Goal: Information Seeking & Learning: Learn about a topic

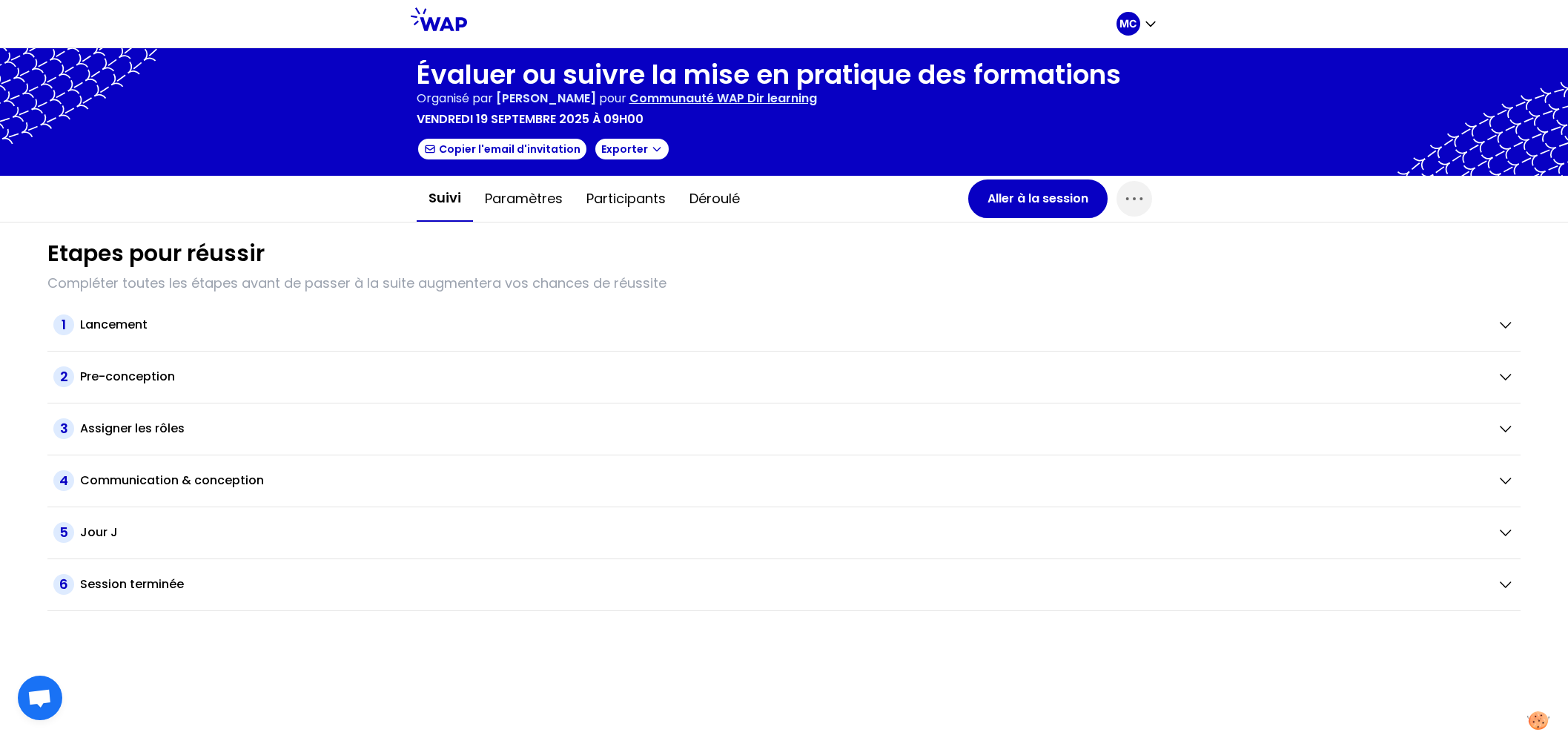
click at [644, 209] on button "Participants" at bounding box center [626, 199] width 103 height 45
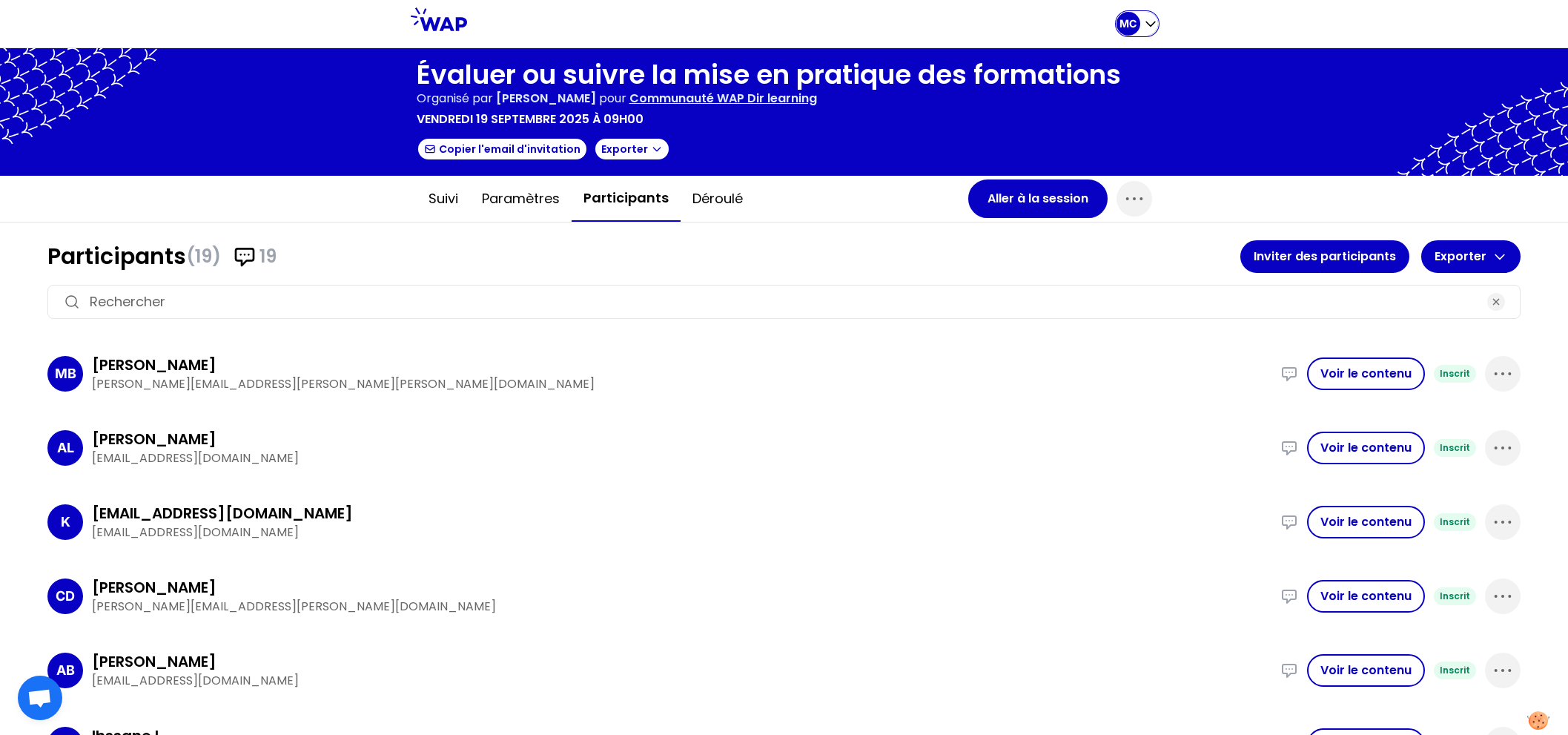
click at [1147, 27] on icon "button" at bounding box center [1151, 24] width 15 height 15
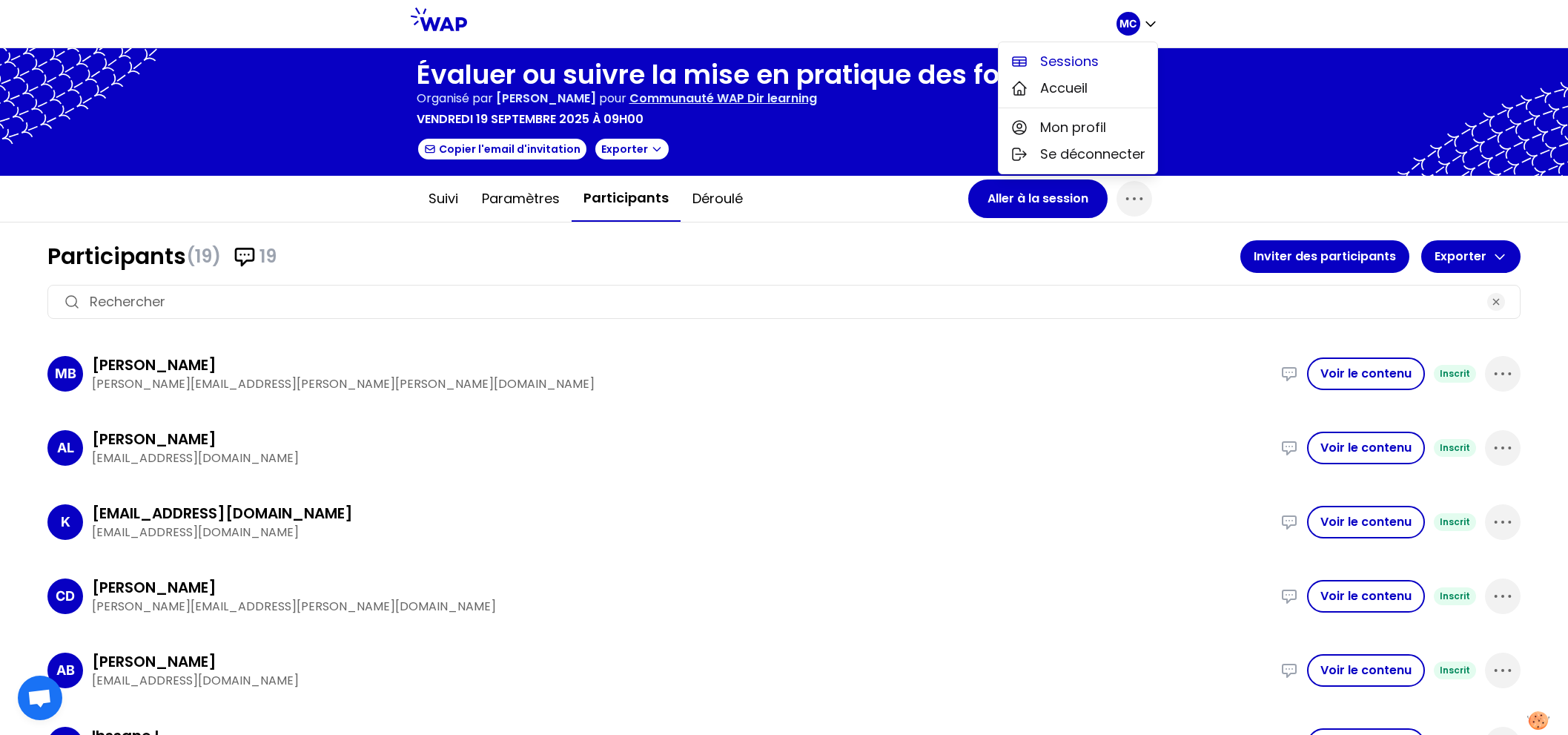
click at [1126, 51] on button "Sessions" at bounding box center [1078, 61] width 159 height 27
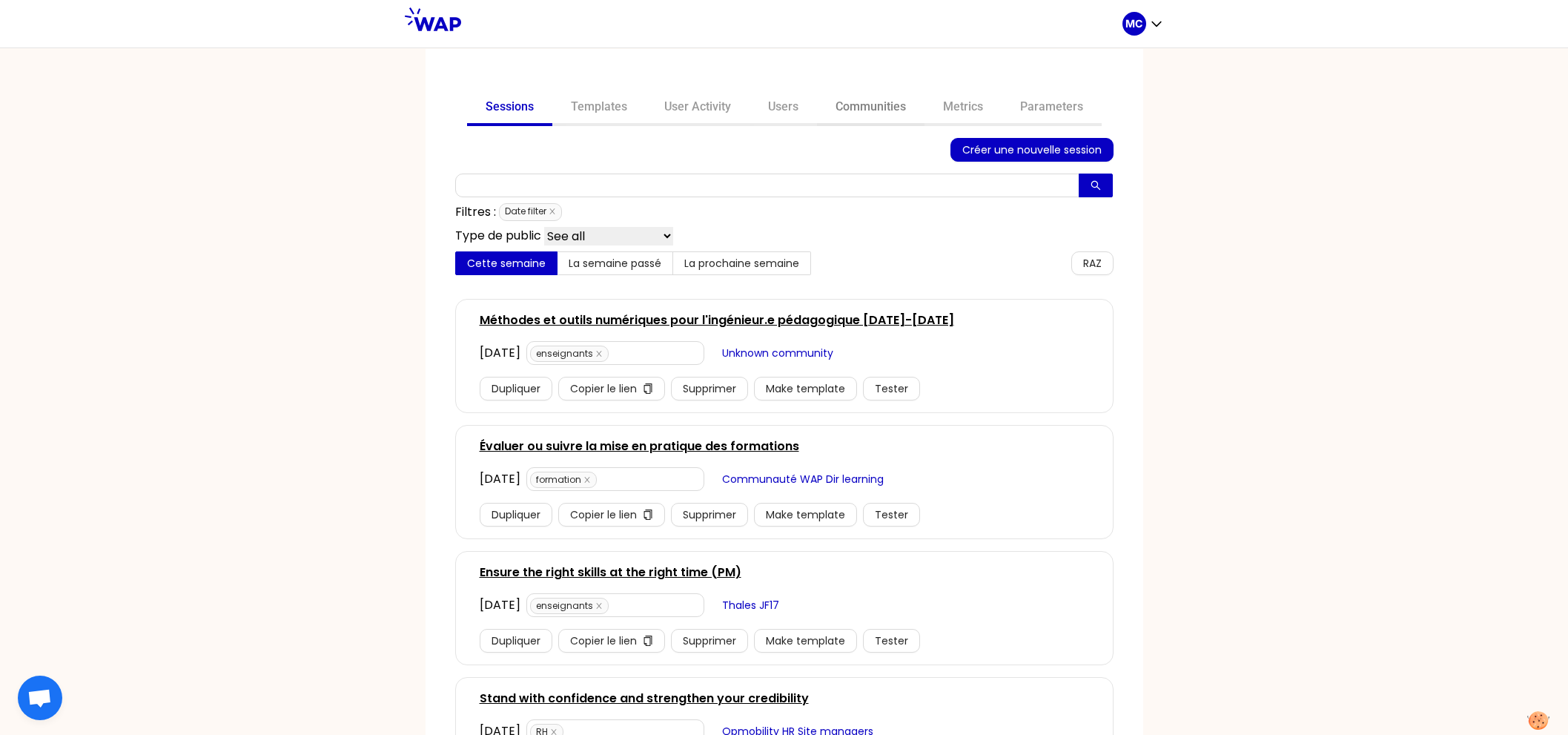
click at [866, 119] on link "Communities" at bounding box center [871, 108] width 108 height 36
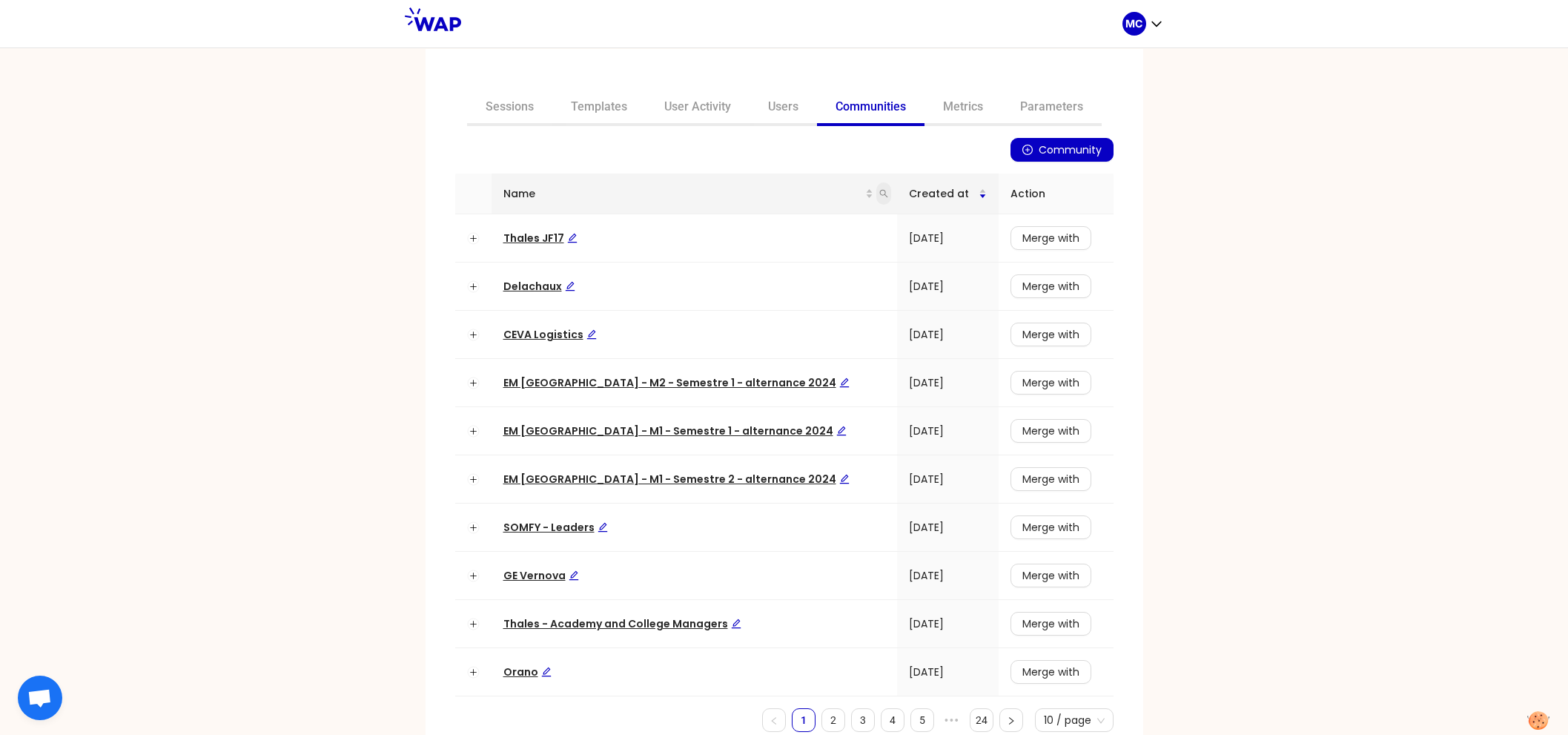
click at [880, 195] on icon "search" at bounding box center [885, 194] width 8 height 8
type input "eva"
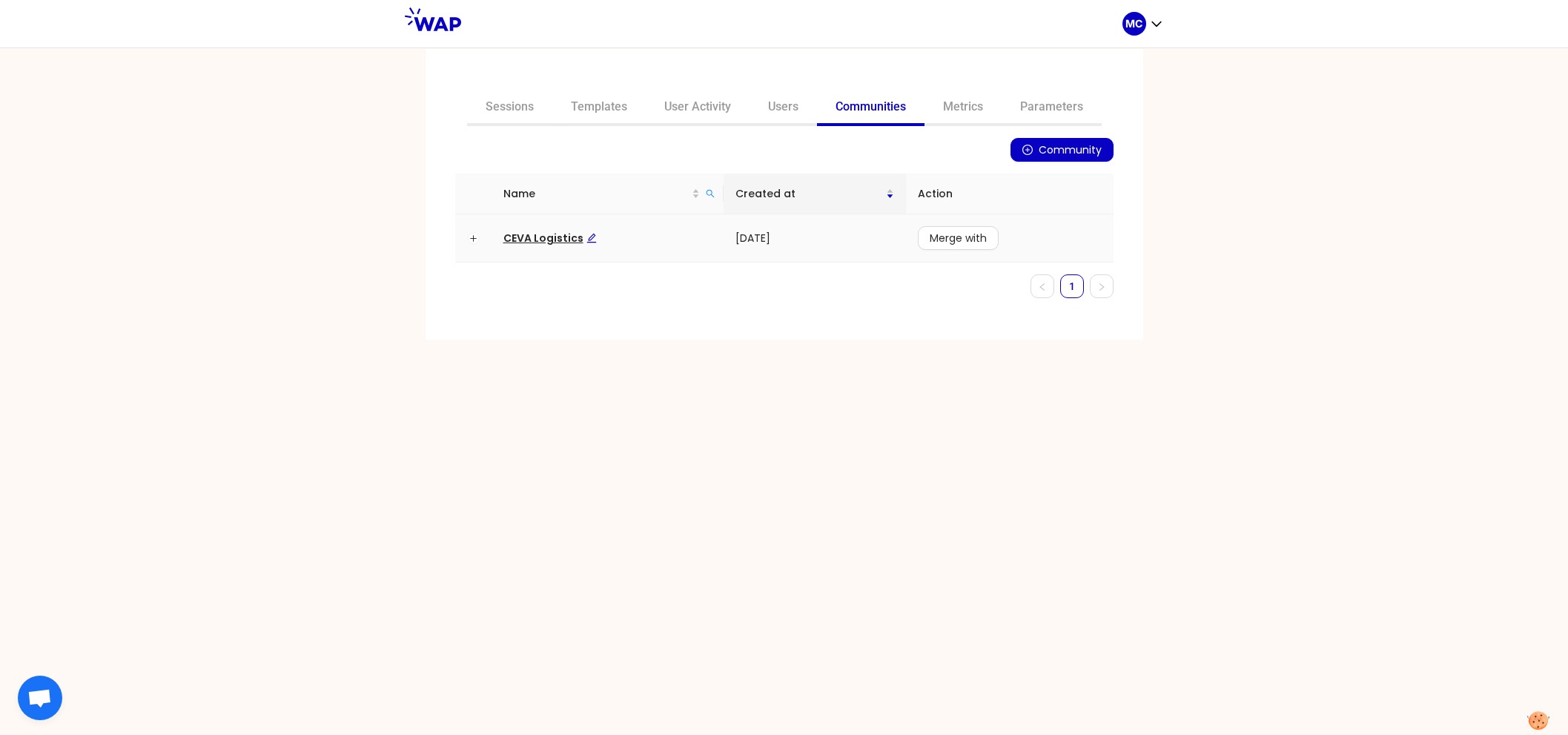
click at [563, 241] on span "CEVA Logistics" at bounding box center [550, 238] width 94 height 15
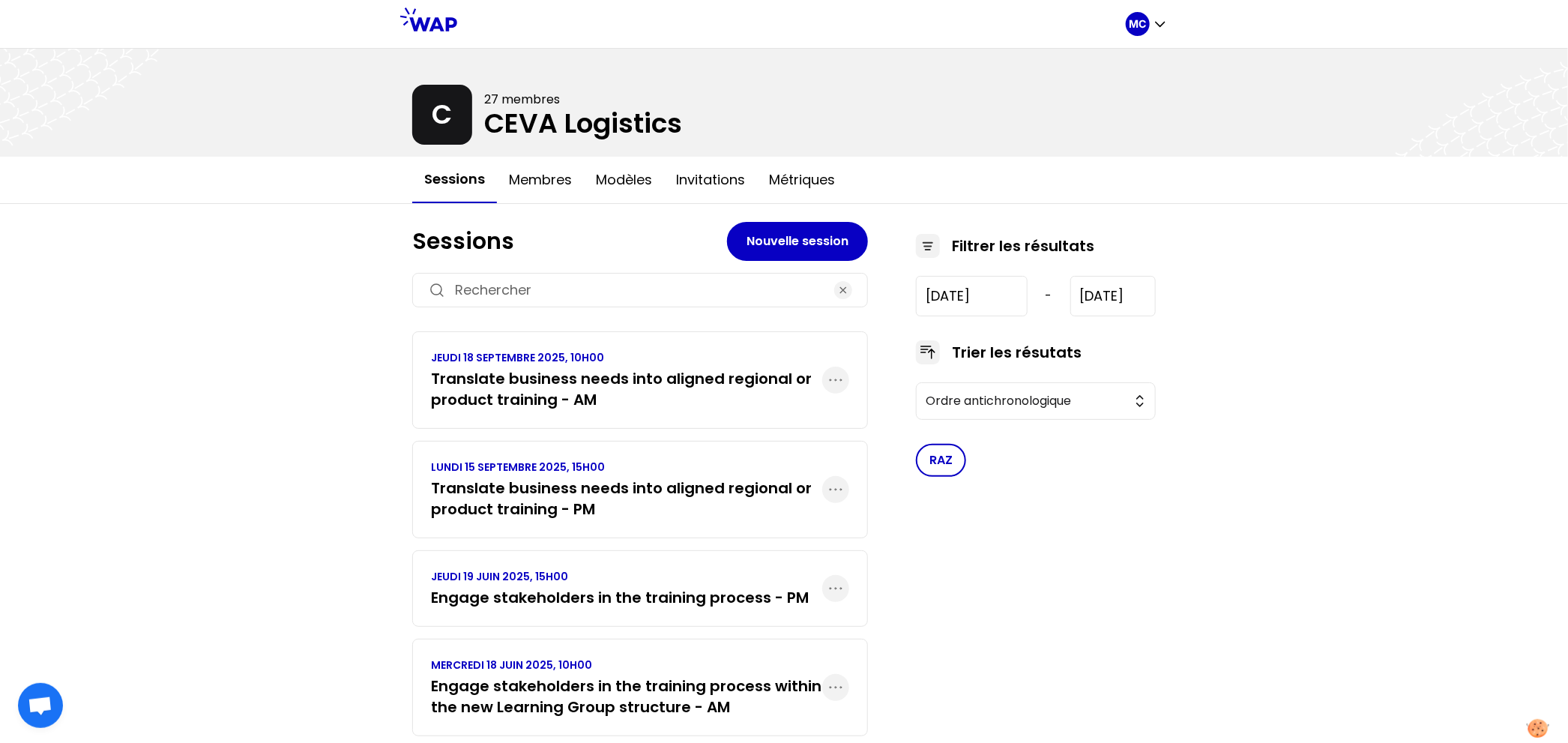
click at [341, 472] on div "MC C 27 membres CEVA Logistics Sessions Membres Modèles Invitations Métriques S…" at bounding box center [784, 392] width 1568 height 784
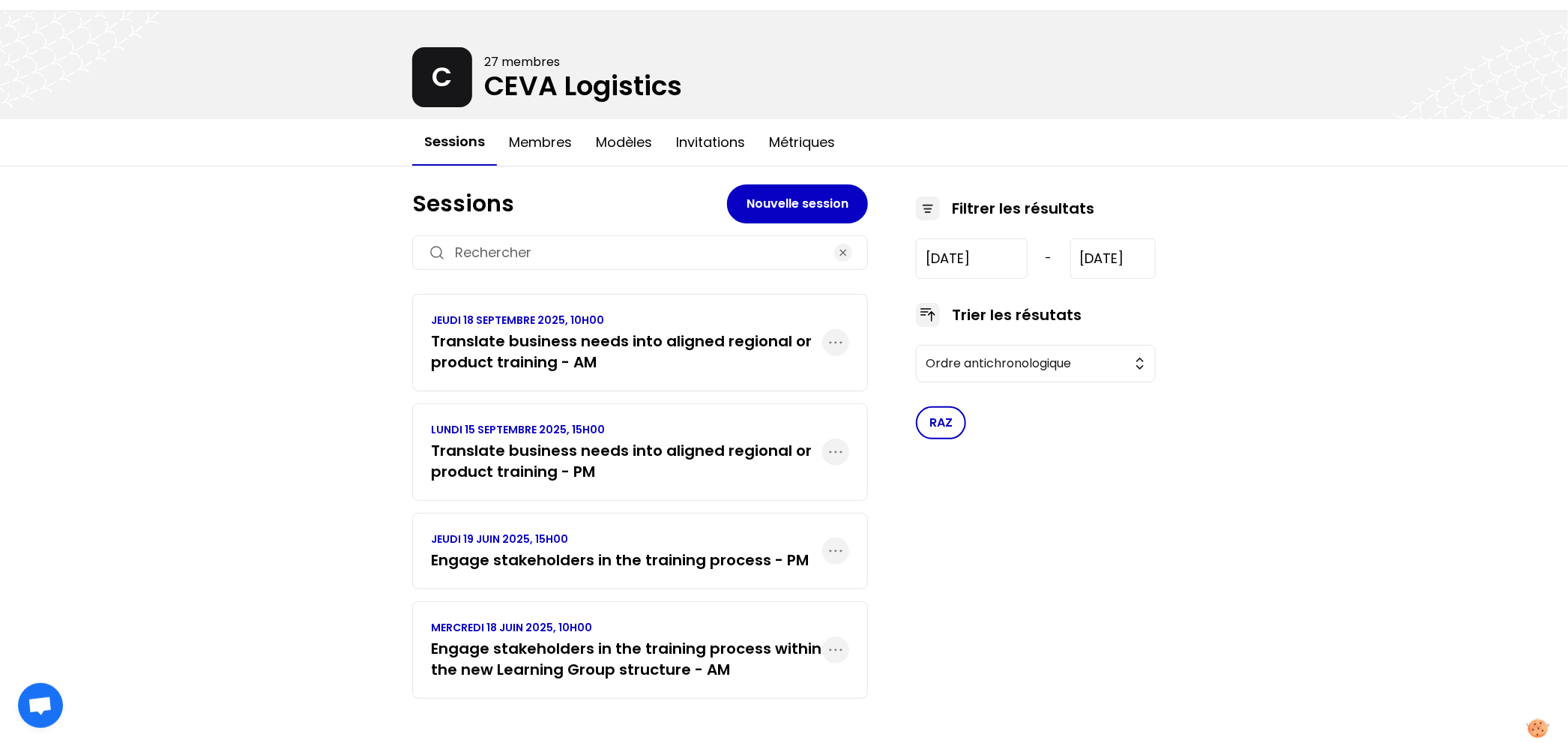
click at [463, 349] on h3 "Translate business needs into aligned regional or product training - AM" at bounding box center [626, 352] width 391 height 42
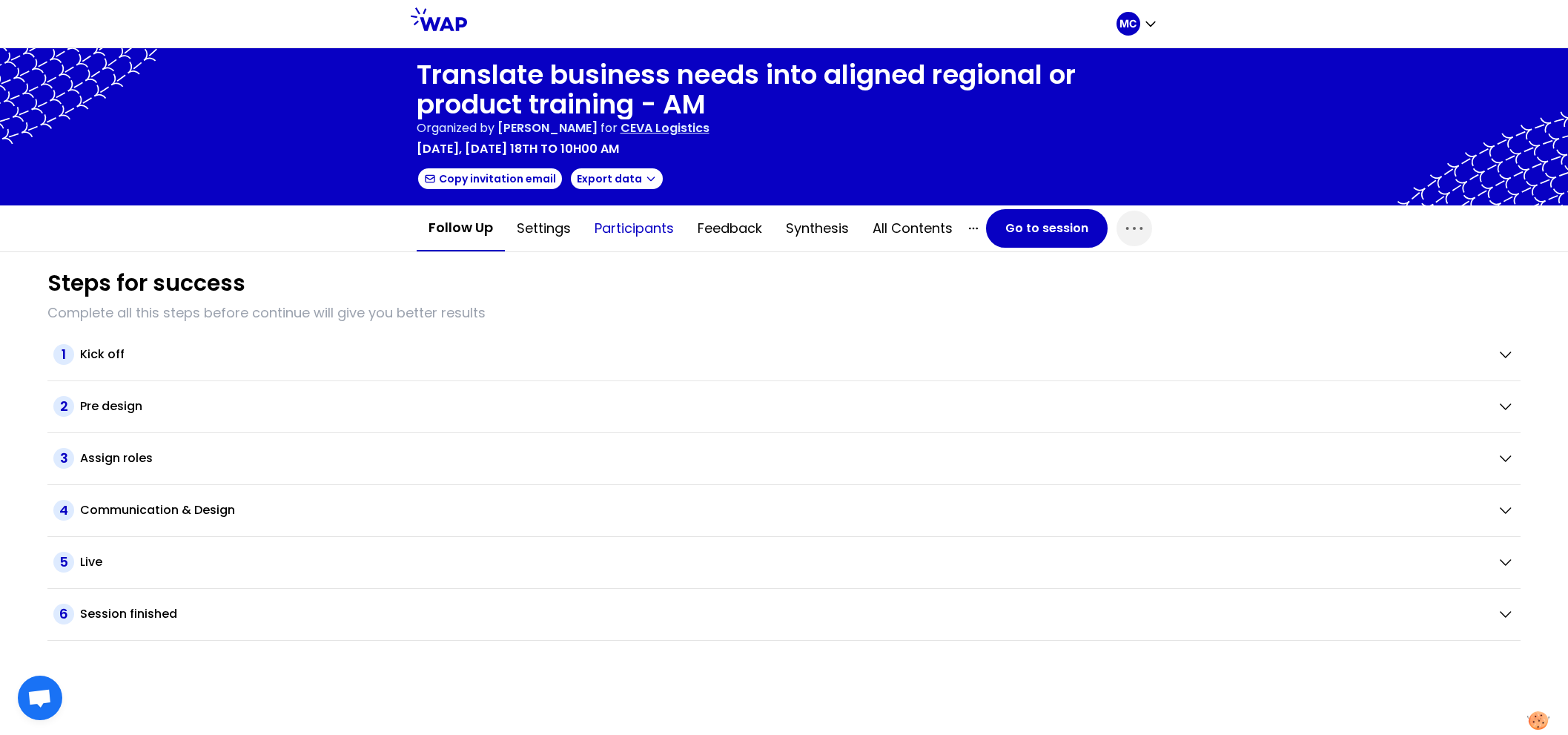
click at [622, 235] on button "Participants" at bounding box center [634, 229] width 103 height 45
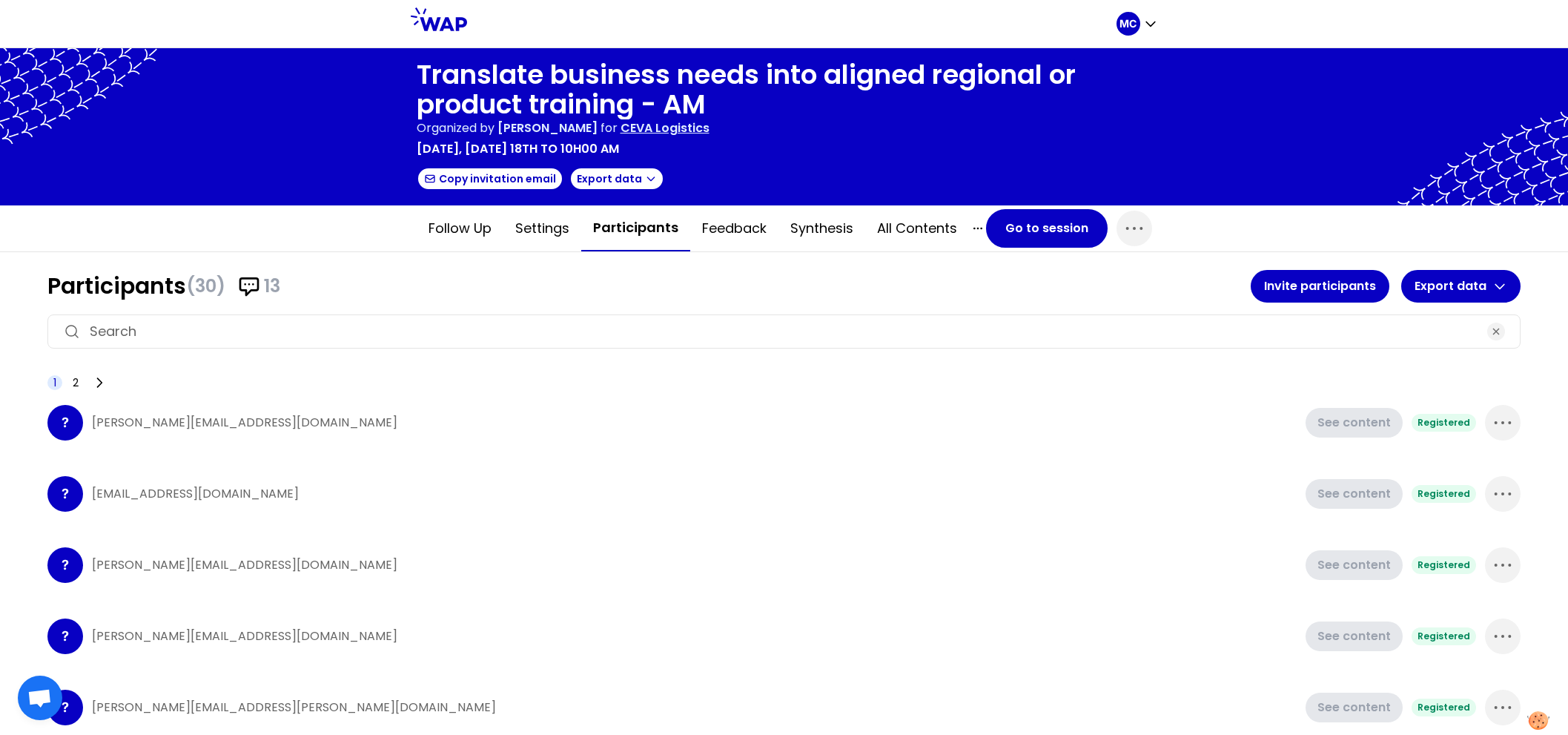
click at [1353, 436] on div "? [PERSON_NAME][EMAIL_ADDRESS][DOMAIN_NAME] See content Registered" at bounding box center [784, 423] width 1474 height 60
click at [1499, 417] on span "button" at bounding box center [1503, 423] width 36 height 36
click at [970, 436] on div "? [PERSON_NAME][EMAIL_ADDRESS][DOMAIN_NAME] See content Registered Delete" at bounding box center [784, 423] width 1474 height 60
click at [737, 238] on button "Feedback" at bounding box center [734, 229] width 89 height 45
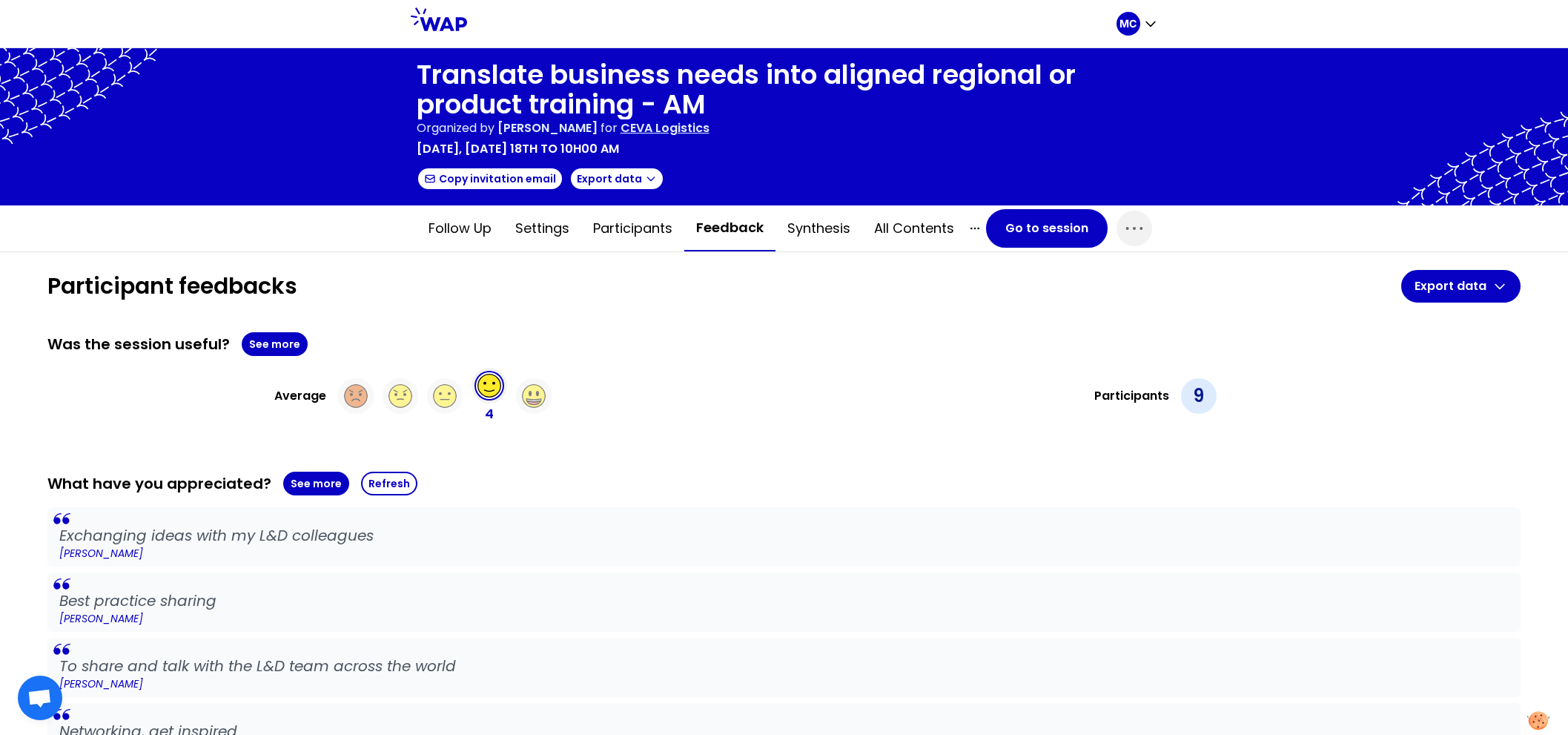
click at [726, 344] on div "Was the session useful? See more" at bounding box center [784, 344] width 1474 height 24
click at [279, 359] on div "Was the session useful? See more Average 4 Participants 9" at bounding box center [784, 378] width 1474 height 92
click at [276, 351] on button "See more" at bounding box center [275, 344] width 66 height 24
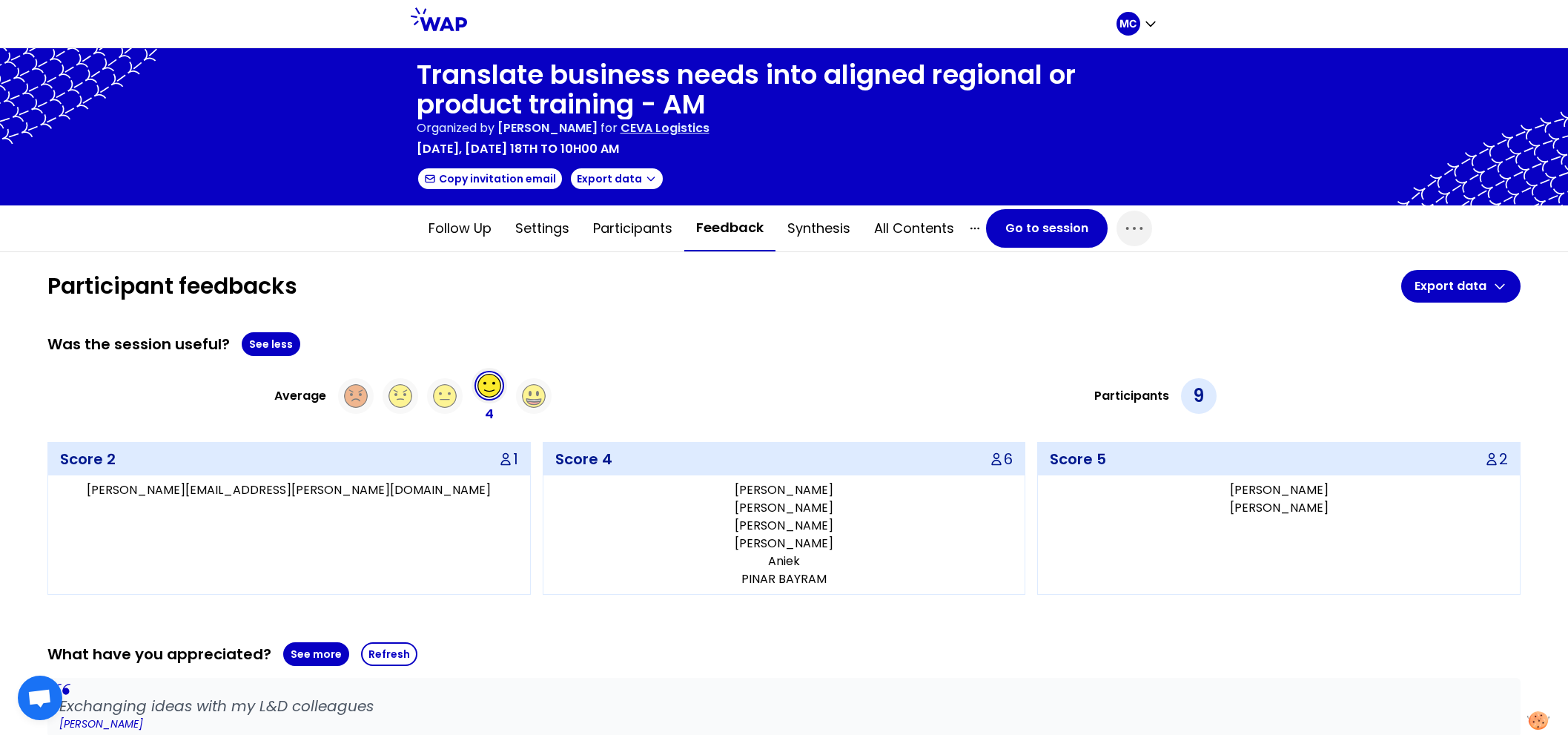
click at [648, 351] on div "Was the session useful? See less" at bounding box center [784, 344] width 1474 height 24
click at [738, 344] on div "Was the session useful? See less" at bounding box center [784, 344] width 1474 height 24
click at [740, 370] on div "Average 4" at bounding box center [413, 396] width 731 height 56
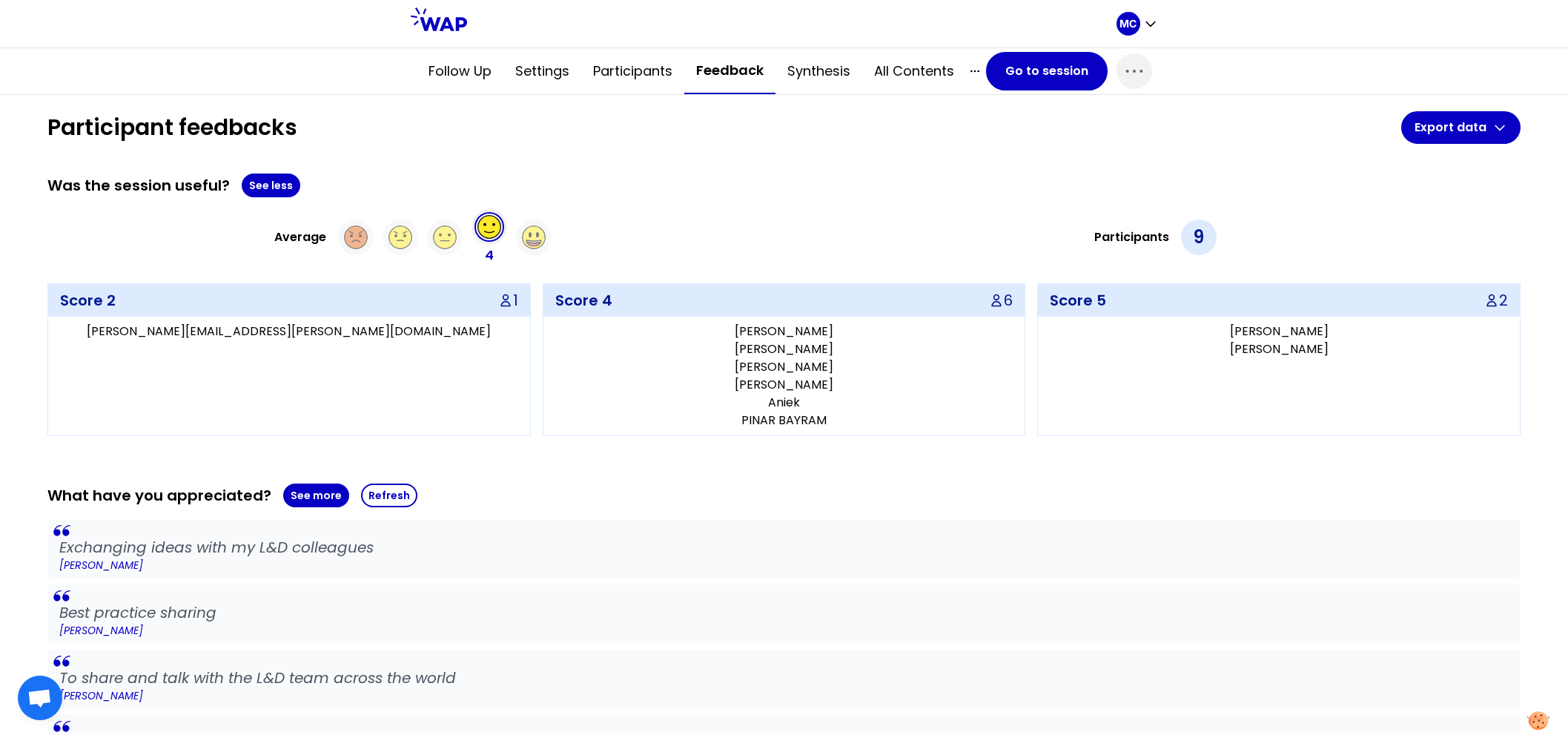
scroll to position [318, 0]
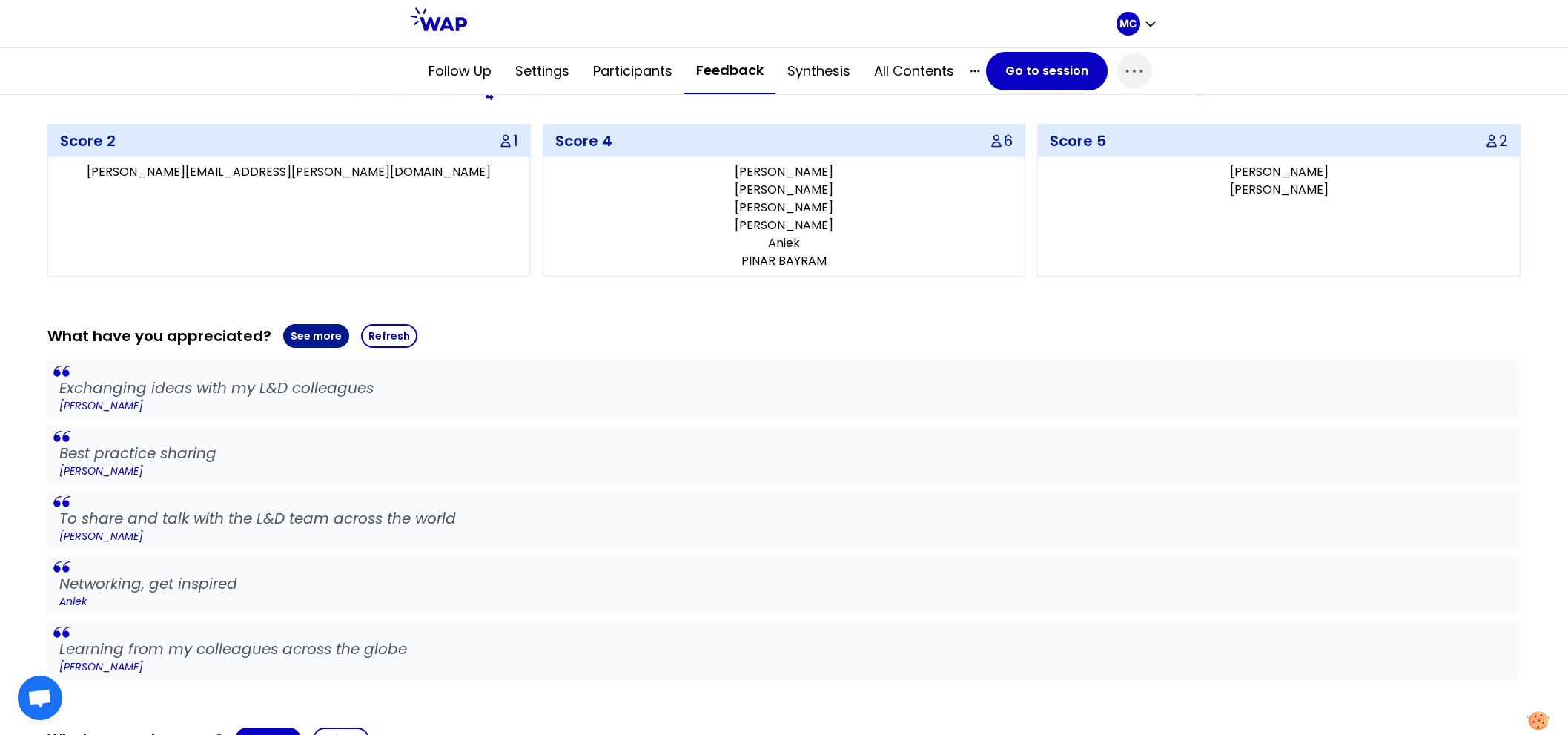
click at [303, 339] on button "See more" at bounding box center [316, 336] width 66 height 24
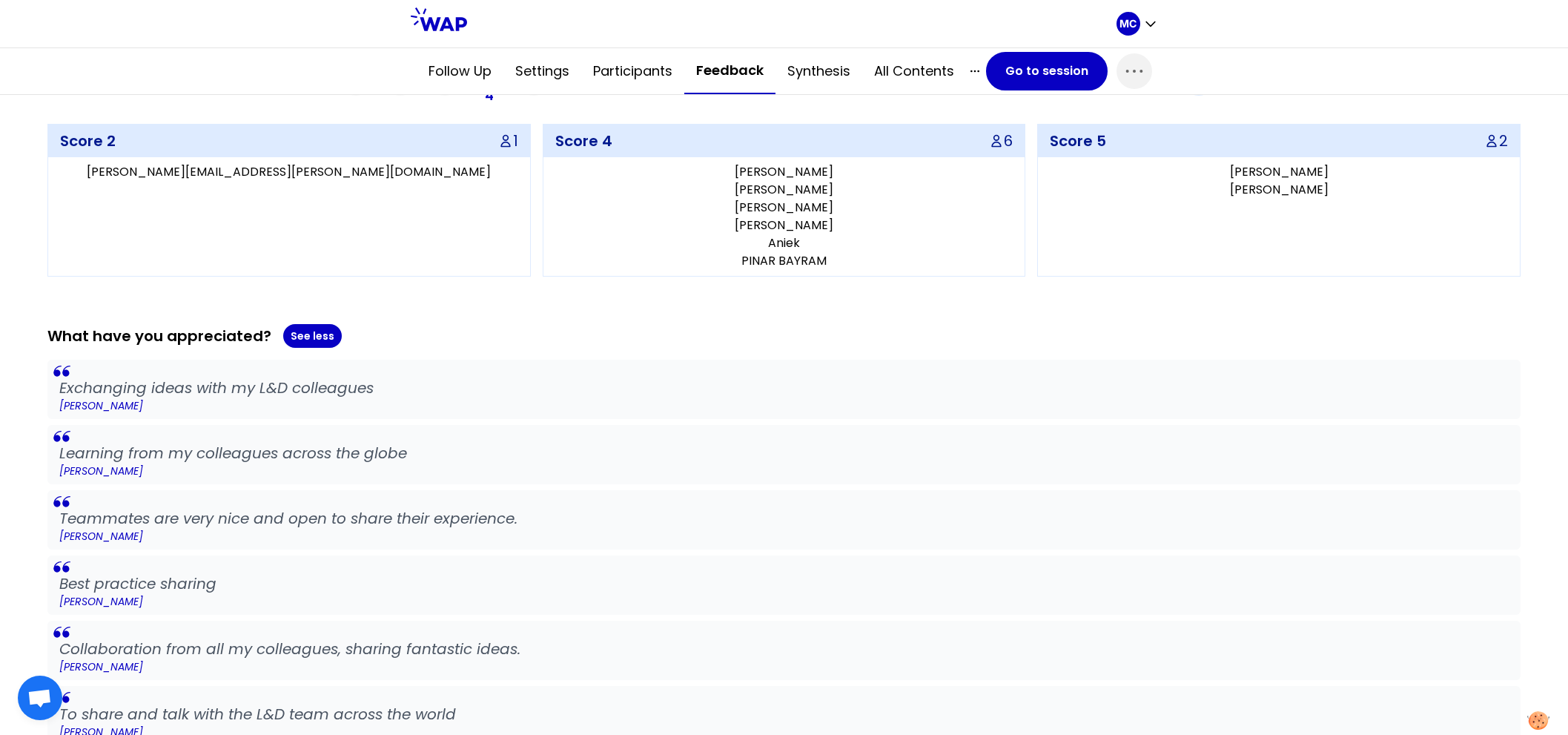
click at [676, 425] on blockquote "Learning from my colleagues across the globe [PERSON_NAME]" at bounding box center [784, 455] width 1474 height 60
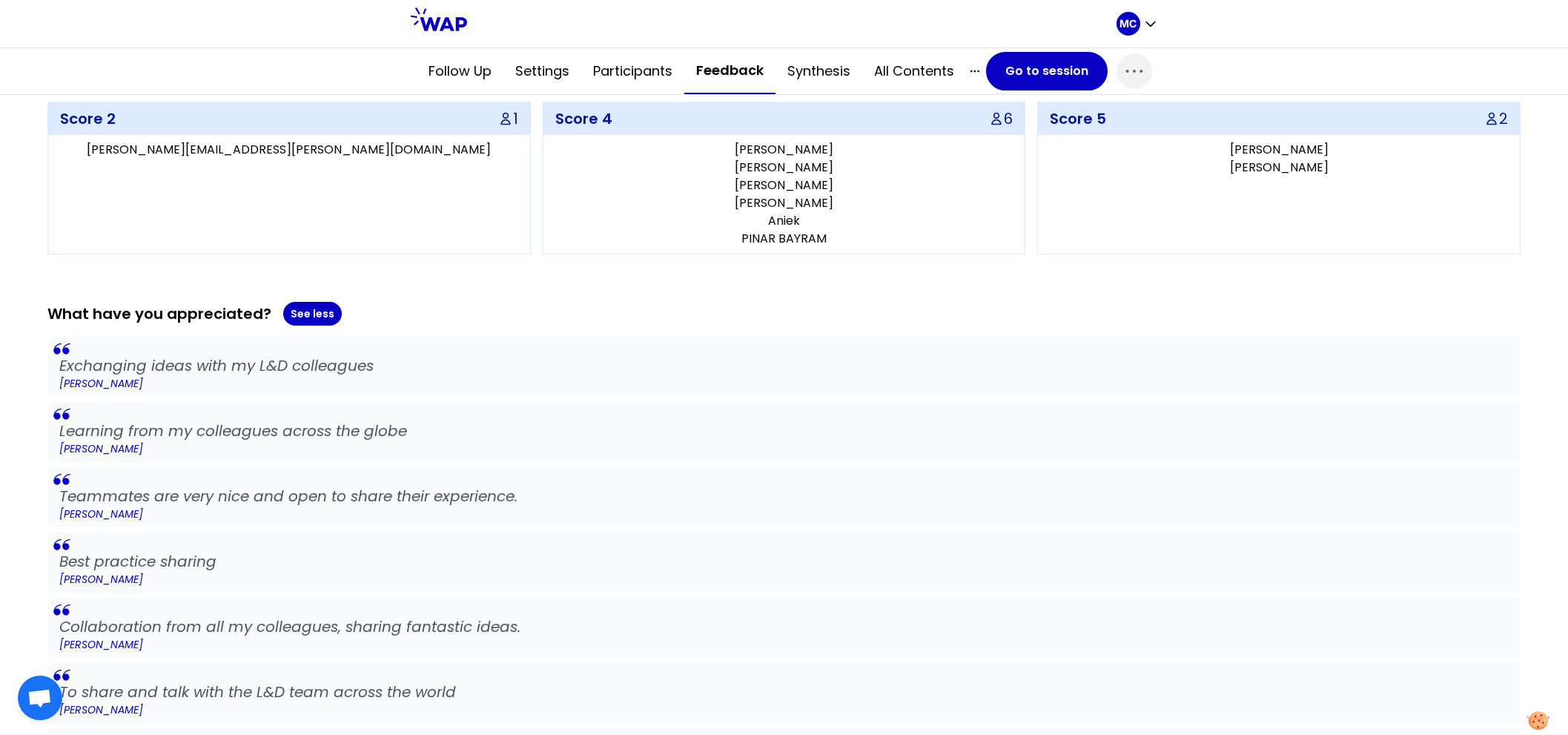
scroll to position [1060, 0]
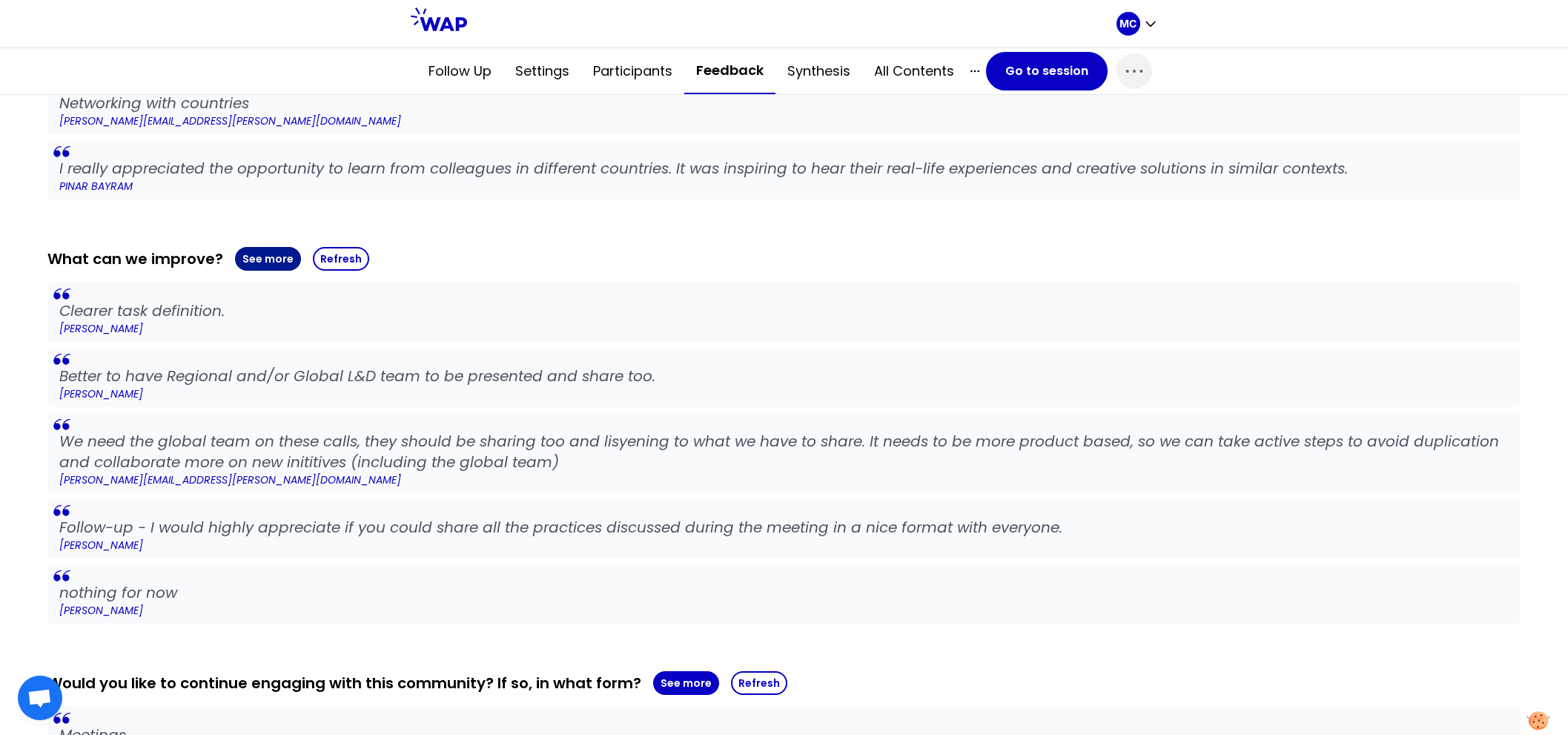
click at [268, 249] on button "See more" at bounding box center [268, 259] width 66 height 24
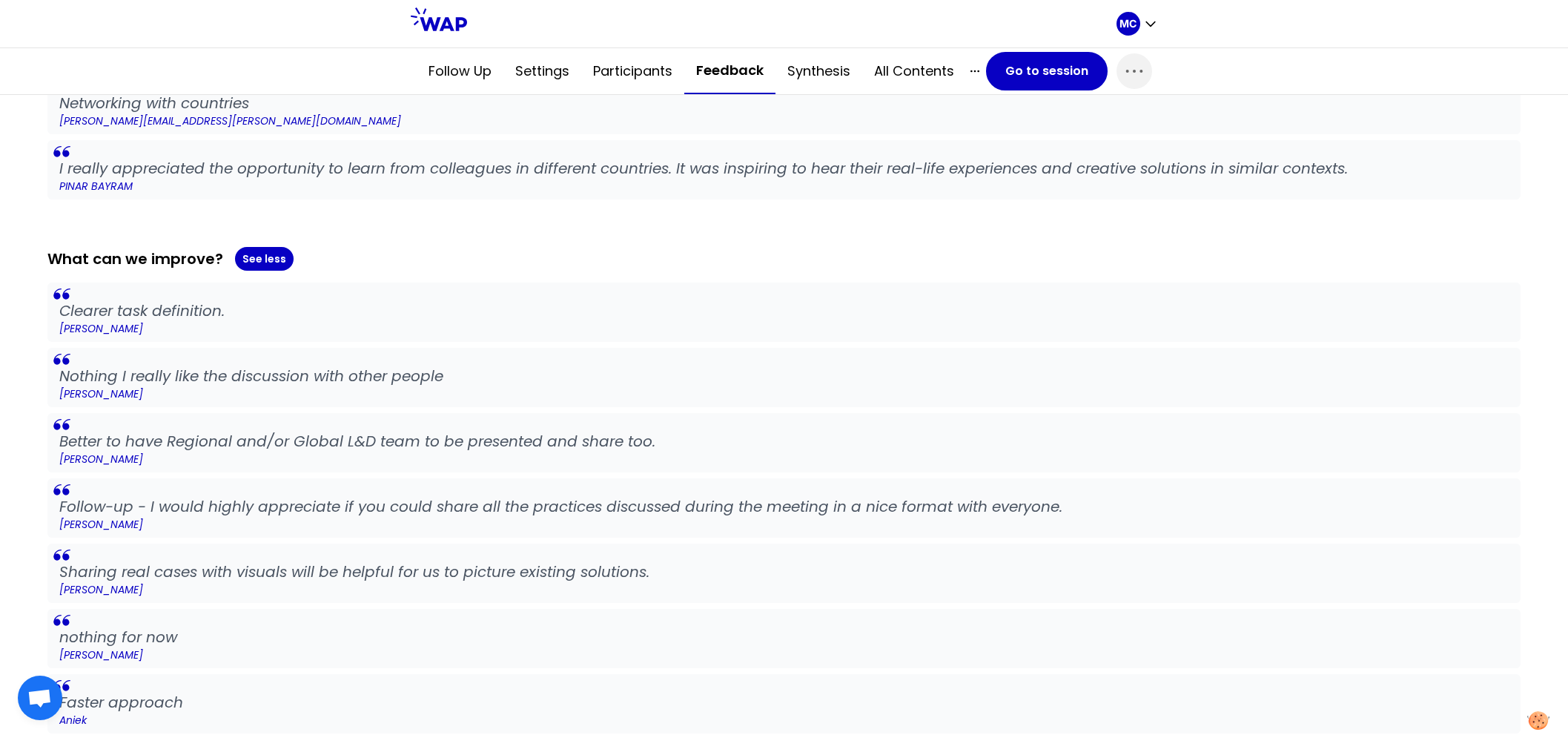
click at [435, 301] on p "Clearer task definition." at bounding box center [784, 311] width 1450 height 21
drag, startPoint x: 438, startPoint y: 321, endPoint x: 438, endPoint y: 387, distance: 66.0
click at [438, 378] on div "Clearer task definition. [PERSON_NAME] Nothing I really like the discussion wit…" at bounding box center [784, 551] width 1474 height 537
click at [463, 386] on p "[PERSON_NAME]" at bounding box center [784, 394] width 1450 height 15
drag, startPoint x: 470, startPoint y: 422, endPoint x: 707, endPoint y: 423, distance: 237.0
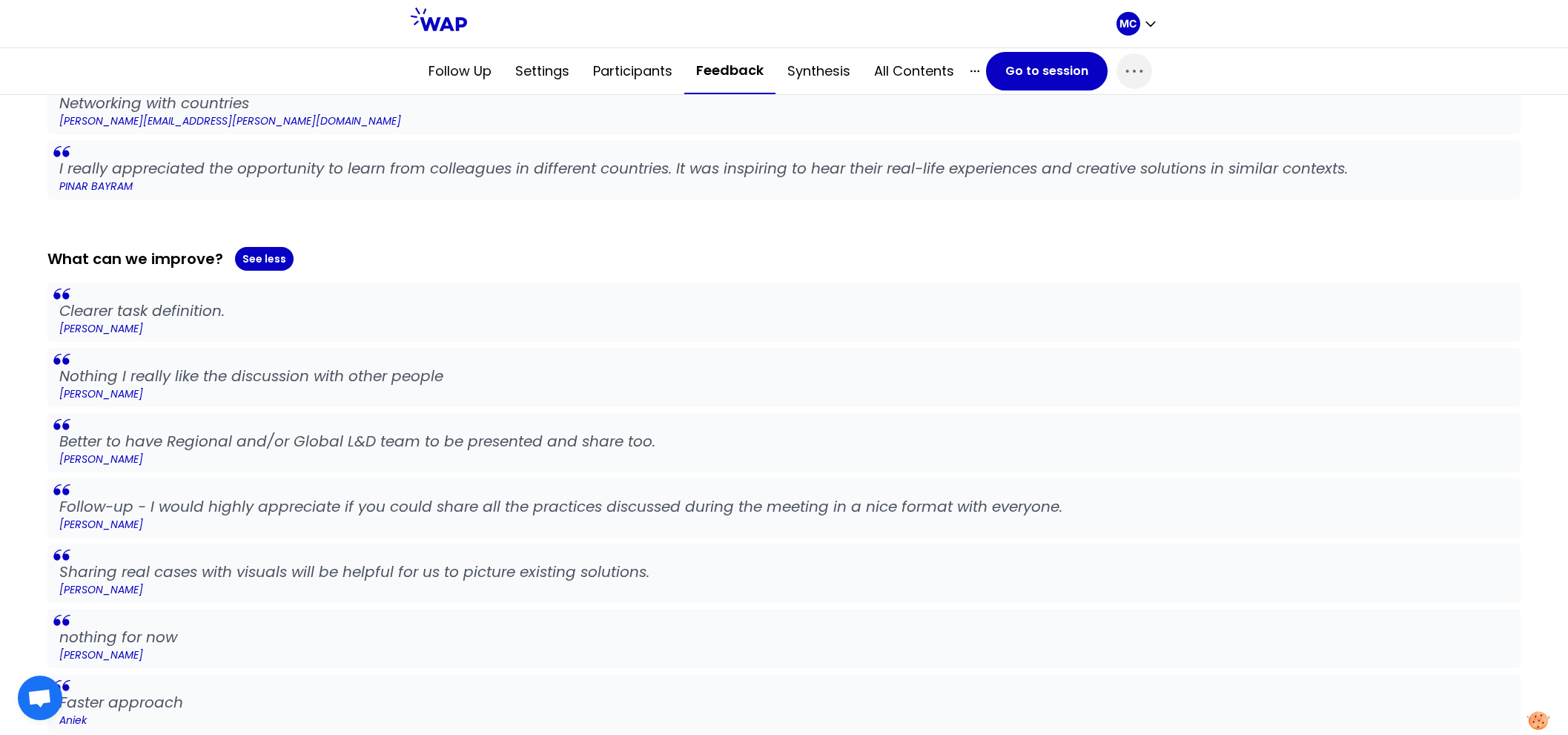
click at [697, 422] on blockquote "Better to have Regional and/or Global L&D team to be presented and share too. […" at bounding box center [784, 443] width 1474 height 60
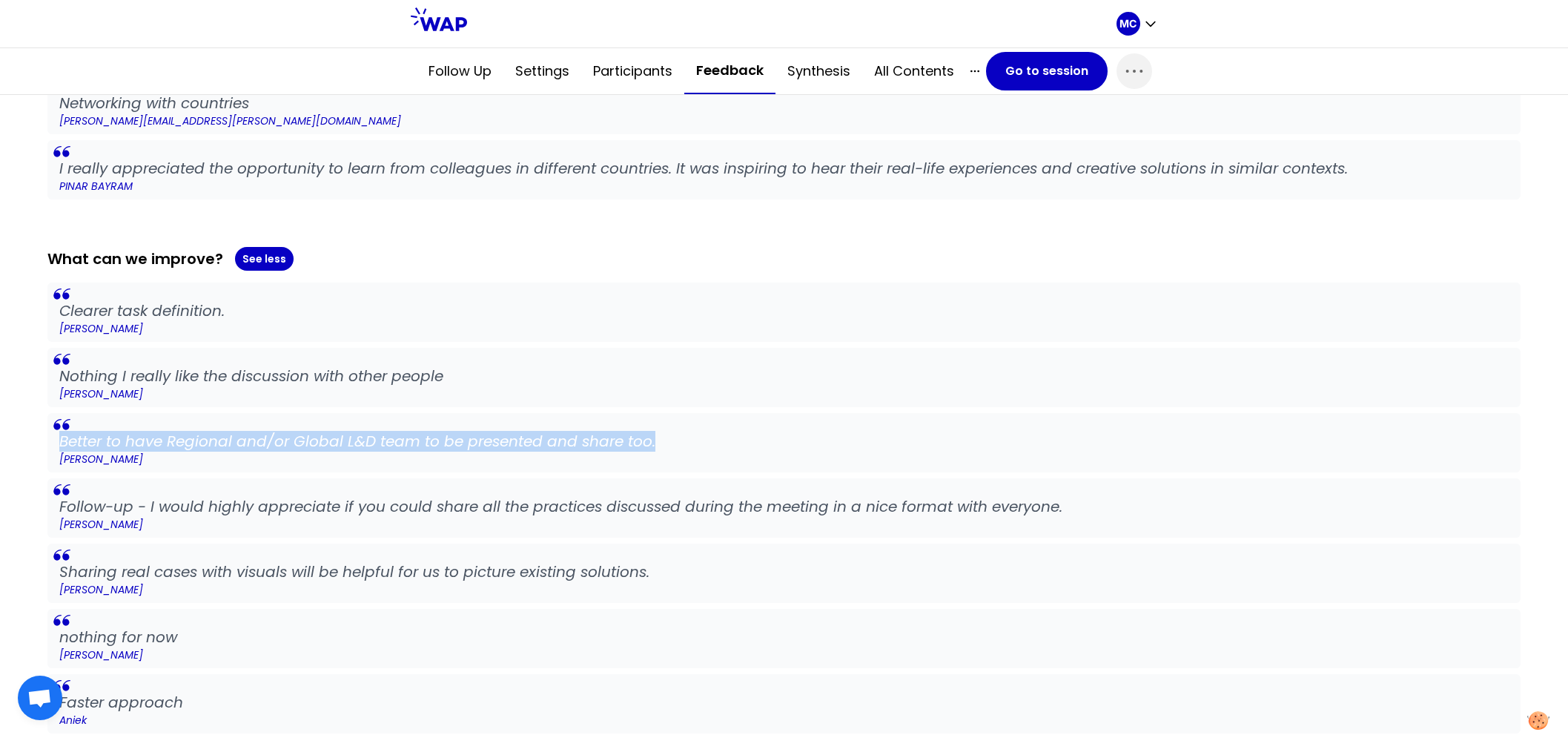
drag, startPoint x: 711, startPoint y: 437, endPoint x: 712, endPoint y: 406, distance: 31.0
click at [712, 413] on blockquote "Better to have Regional and/or Global L&D team to be presented and share too. […" at bounding box center [784, 443] width 1474 height 60
click at [712, 406] on div "Clearer task definition. [PERSON_NAME] Nothing I really like the discussion wit…" at bounding box center [784, 551] width 1474 height 537
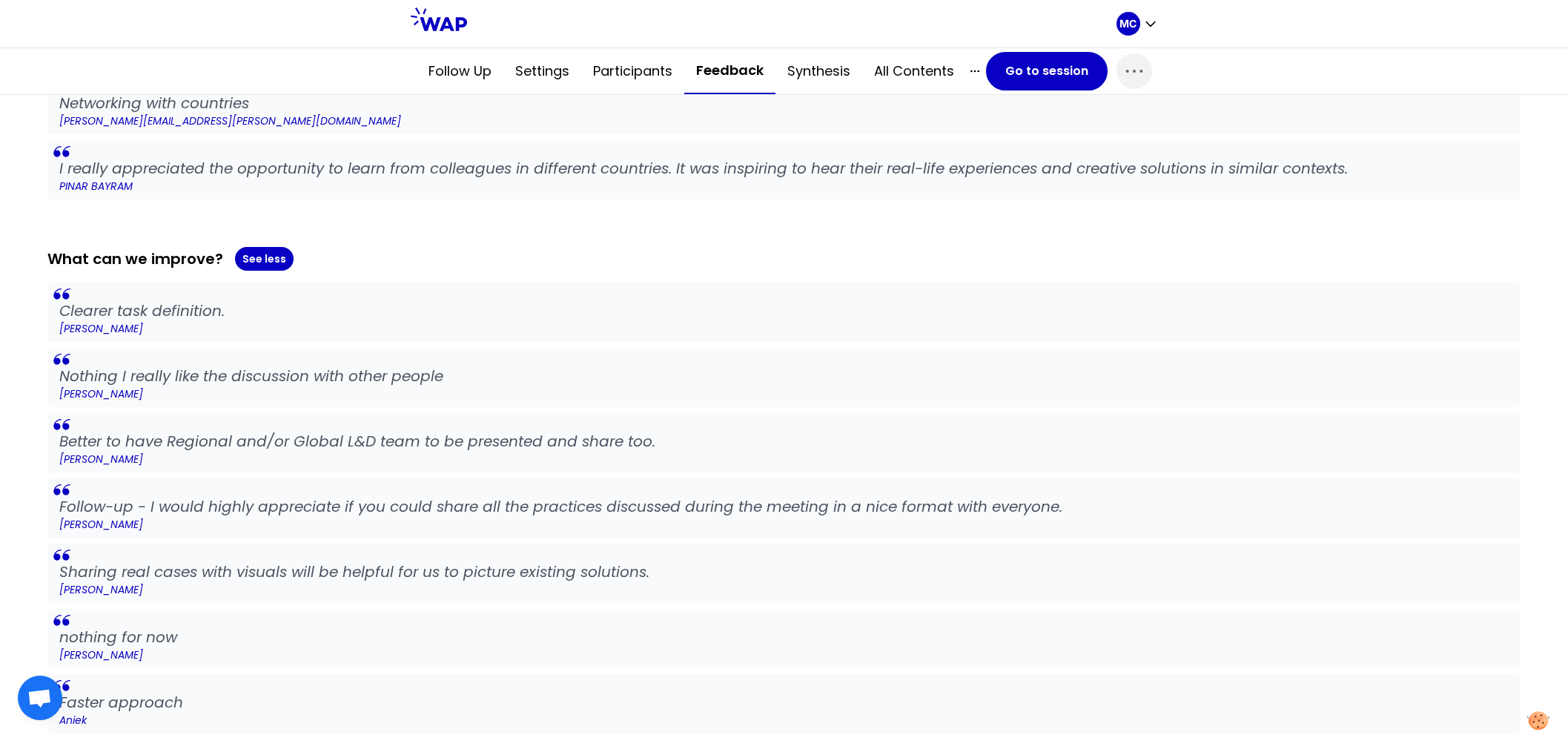
scroll to position [1115, 0]
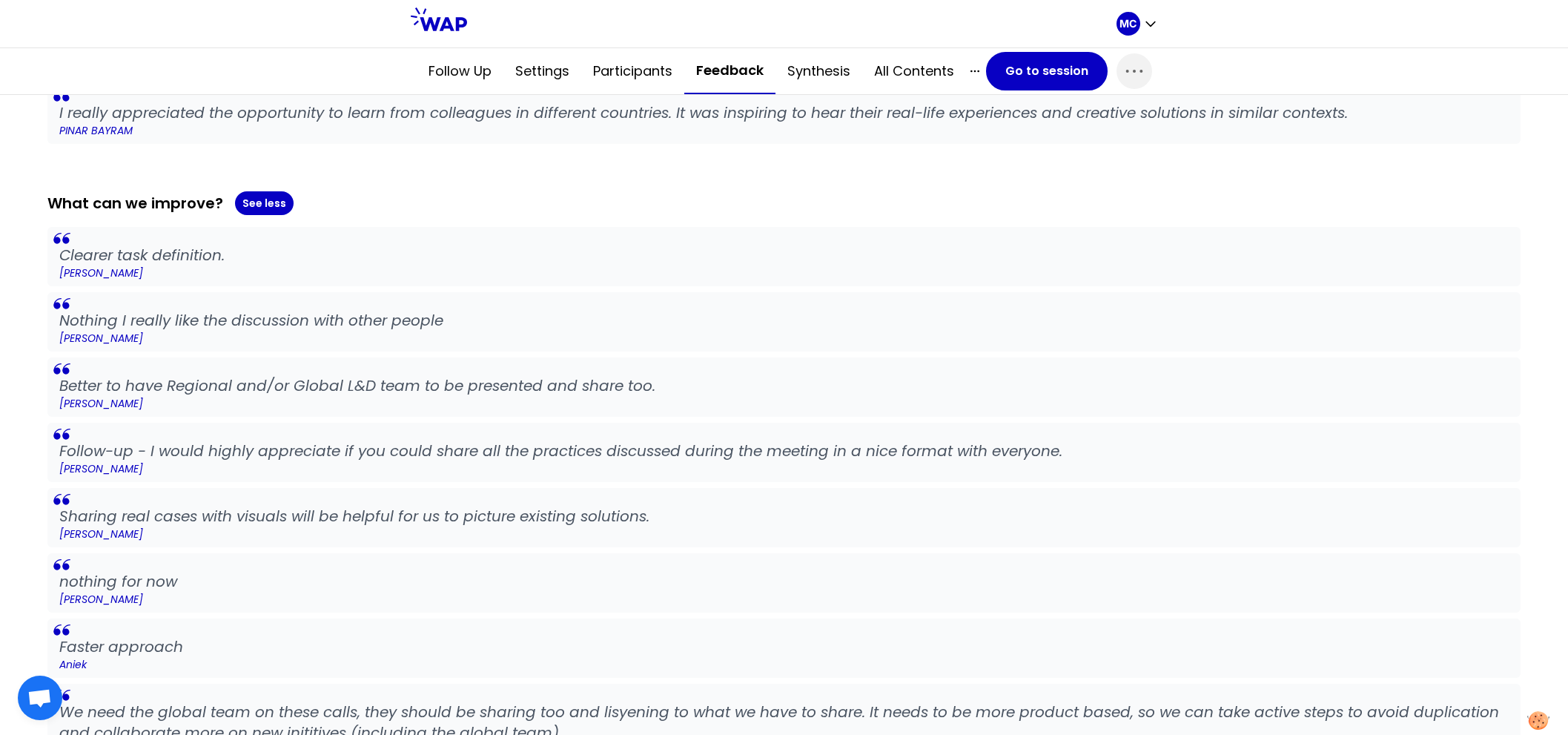
click at [712, 406] on blockquote "Better to have Regional and/or Global L&D team to be presented and share too. […" at bounding box center [784, 388] width 1474 height 60
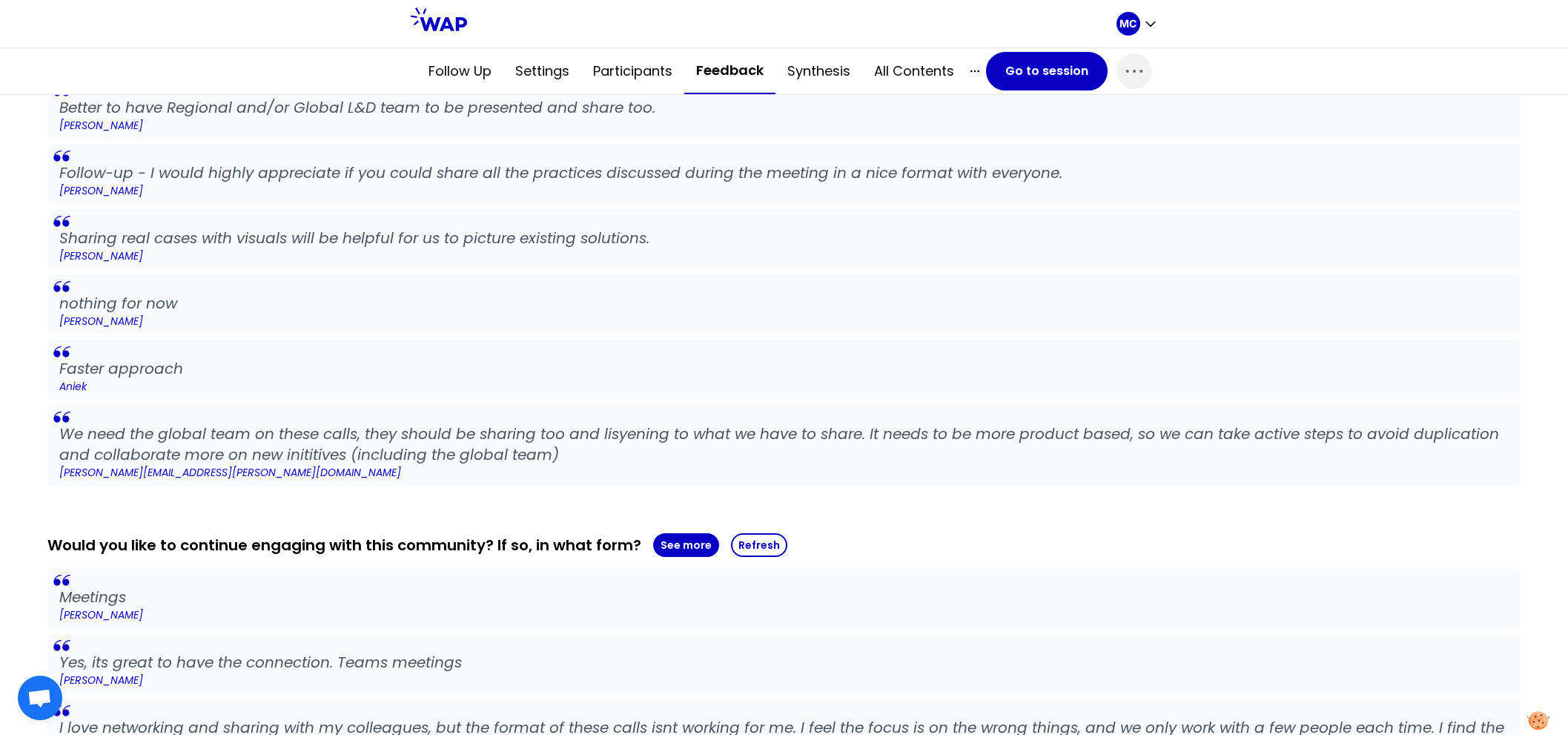
scroll to position [1396, 0]
click at [712, 406] on blockquote "We need the global team on these calls, they should be sharing too and lisyenin…" at bounding box center [784, 443] width 1474 height 80
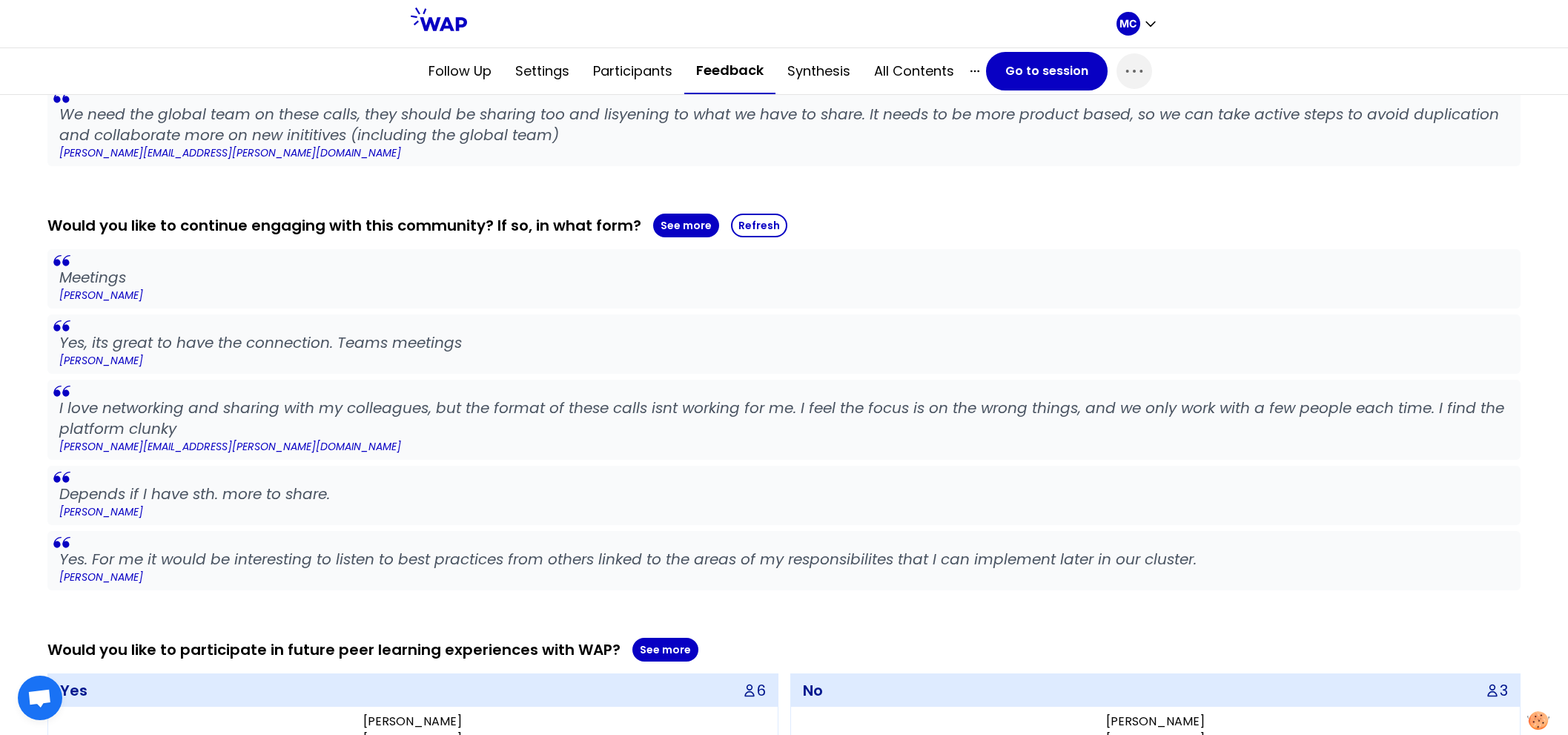
scroll to position [1718, 0]
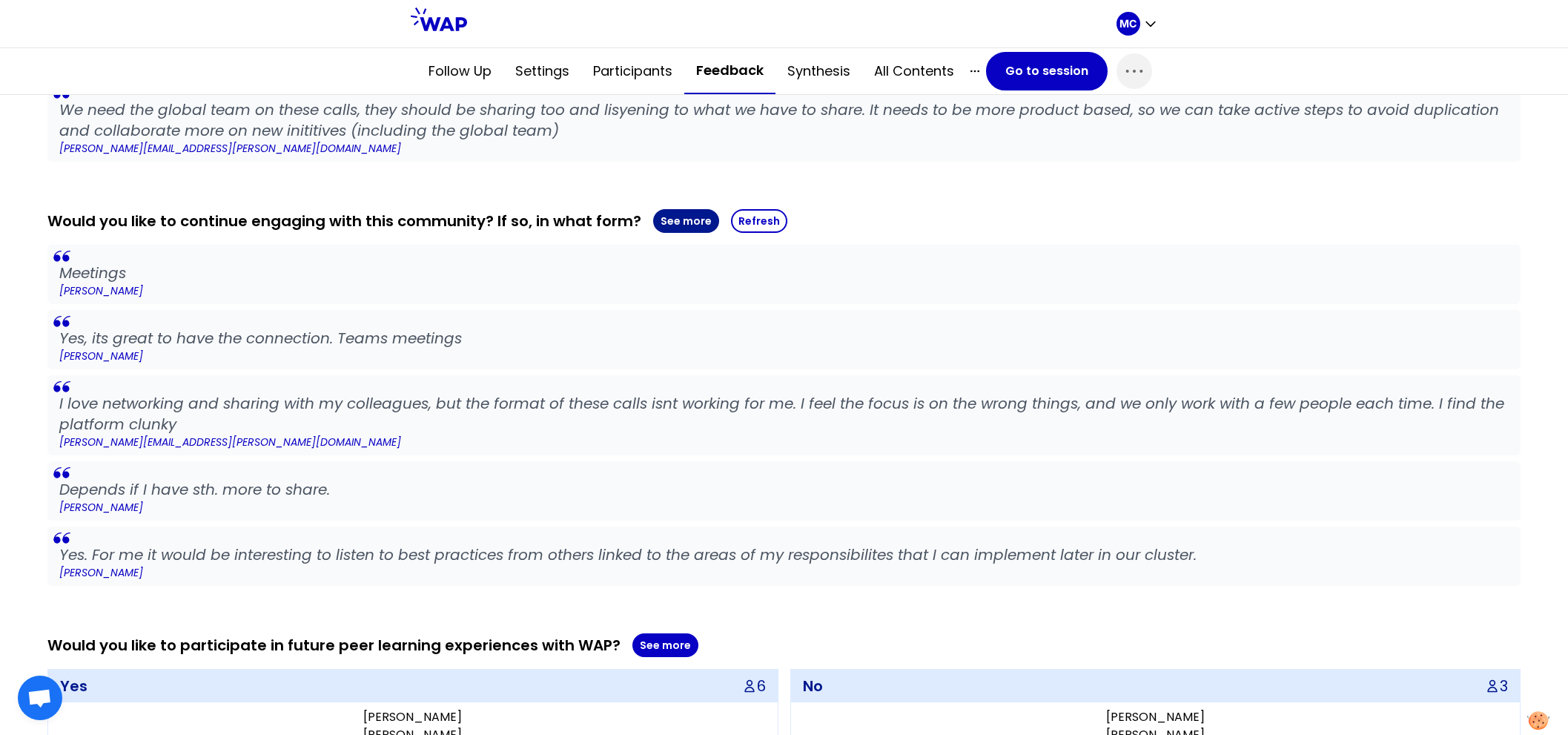
click at [678, 215] on button "See more" at bounding box center [687, 220] width 66 height 24
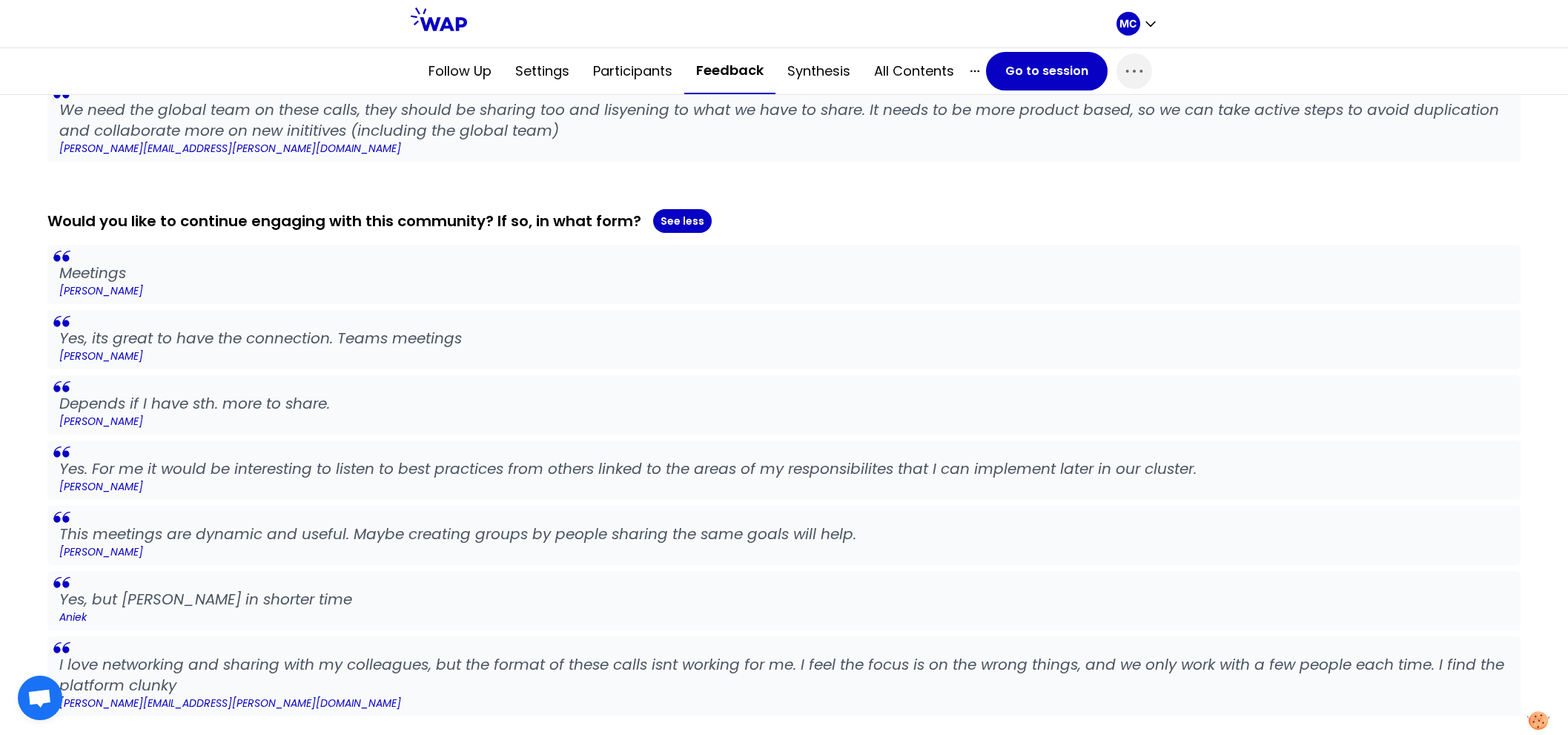
click at [698, 301] on div "Meetings [PERSON_NAME] Yes, its great to have the connection. Teams meetings [P…" at bounding box center [784, 480] width 1474 height 471
drag, startPoint x: 694, startPoint y: 315, endPoint x: 694, endPoint y: 351, distance: 36.0
click at [694, 345] on blockquote "Yes, its great to have the connection. Teams meetings [PERSON_NAME]" at bounding box center [784, 340] width 1474 height 60
click at [694, 351] on p "[PERSON_NAME]" at bounding box center [784, 356] width 1450 height 15
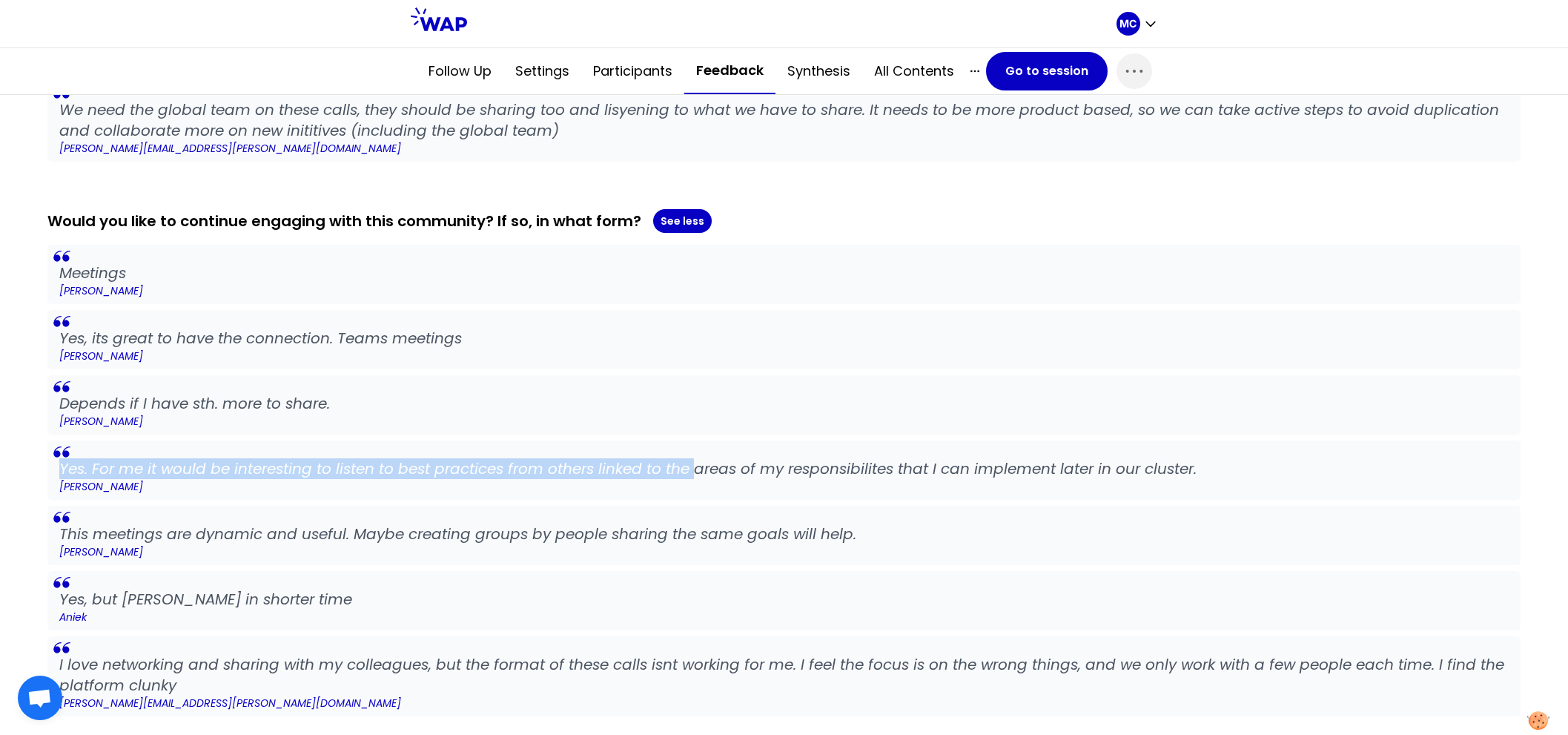
drag, startPoint x: 698, startPoint y: 455, endPoint x: 698, endPoint y: 471, distance: 16.0
click at [698, 468] on blockquote "Yes. For me it would be interesting to listen to best practices from others lin…" at bounding box center [784, 471] width 1474 height 60
click at [698, 471] on p "Yes. For me it would be interesting to listen to best practices from others lin…" at bounding box center [784, 468] width 1450 height 21
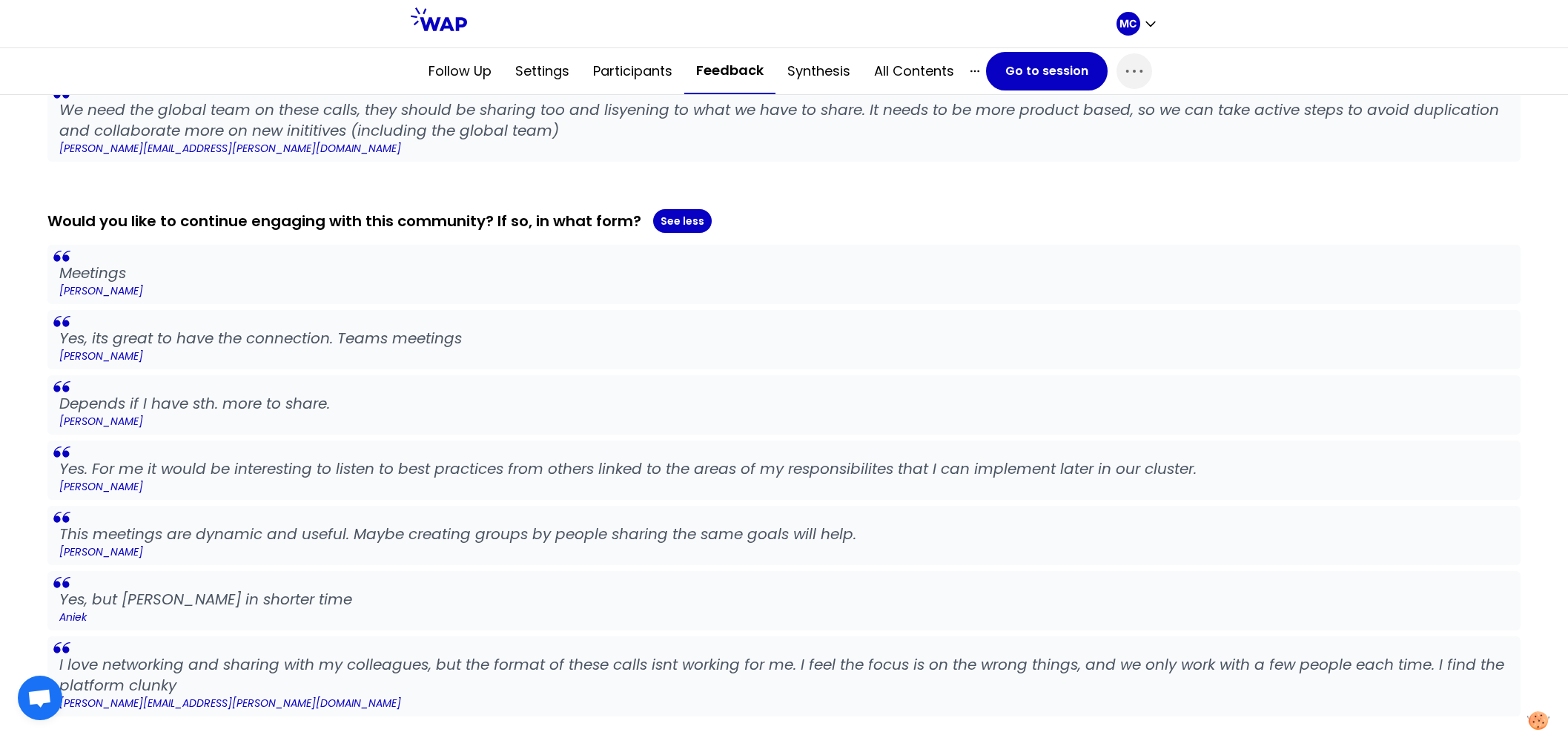
click at [765, 414] on p "[PERSON_NAME]" at bounding box center [784, 422] width 1450 height 15
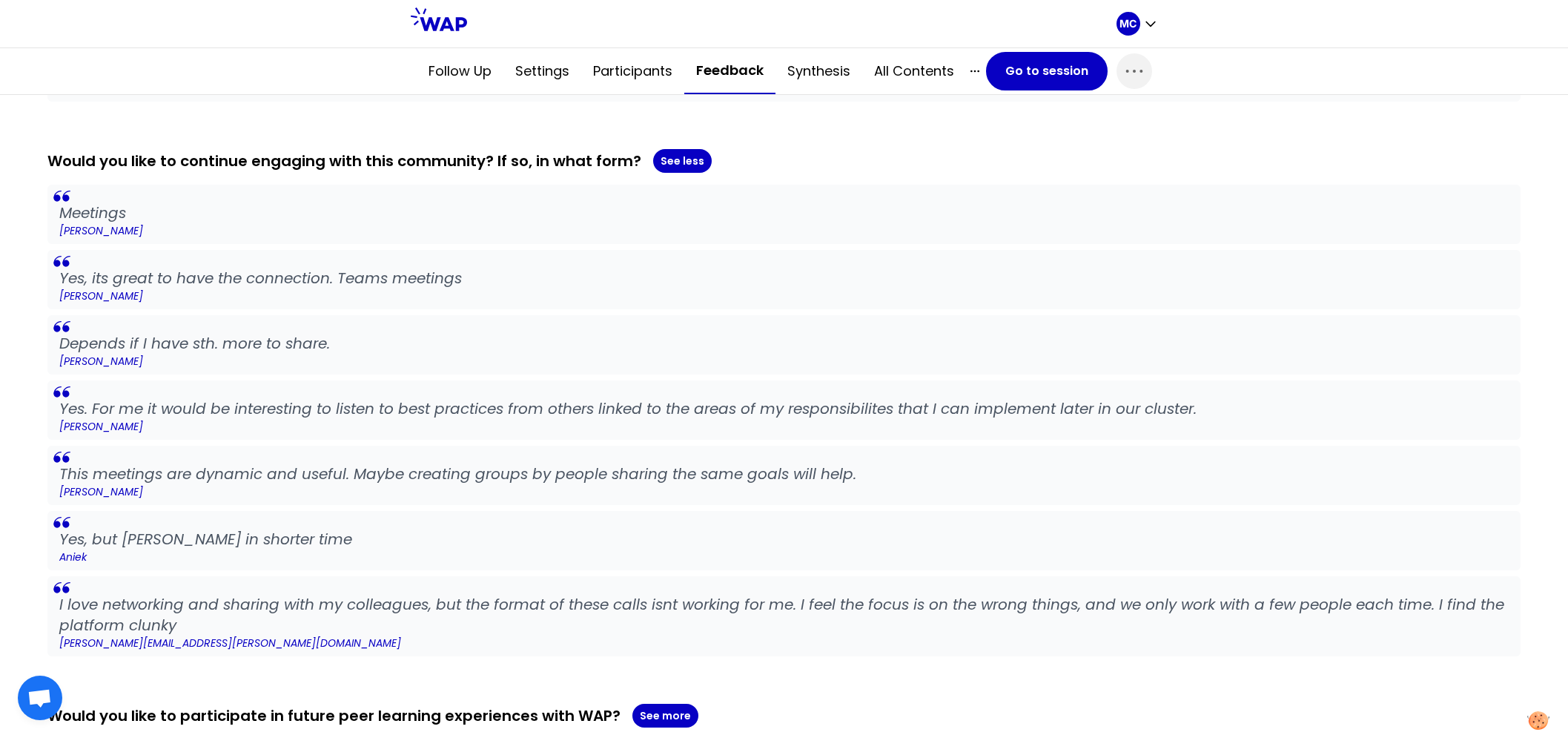
scroll to position [1779, 0]
click at [765, 418] on p "[PERSON_NAME]" at bounding box center [784, 426] width 1450 height 15
click at [879, 445] on blockquote "This meetings are dynamic and useful. Maybe creating groups by people sharing t…" at bounding box center [784, 475] width 1474 height 60
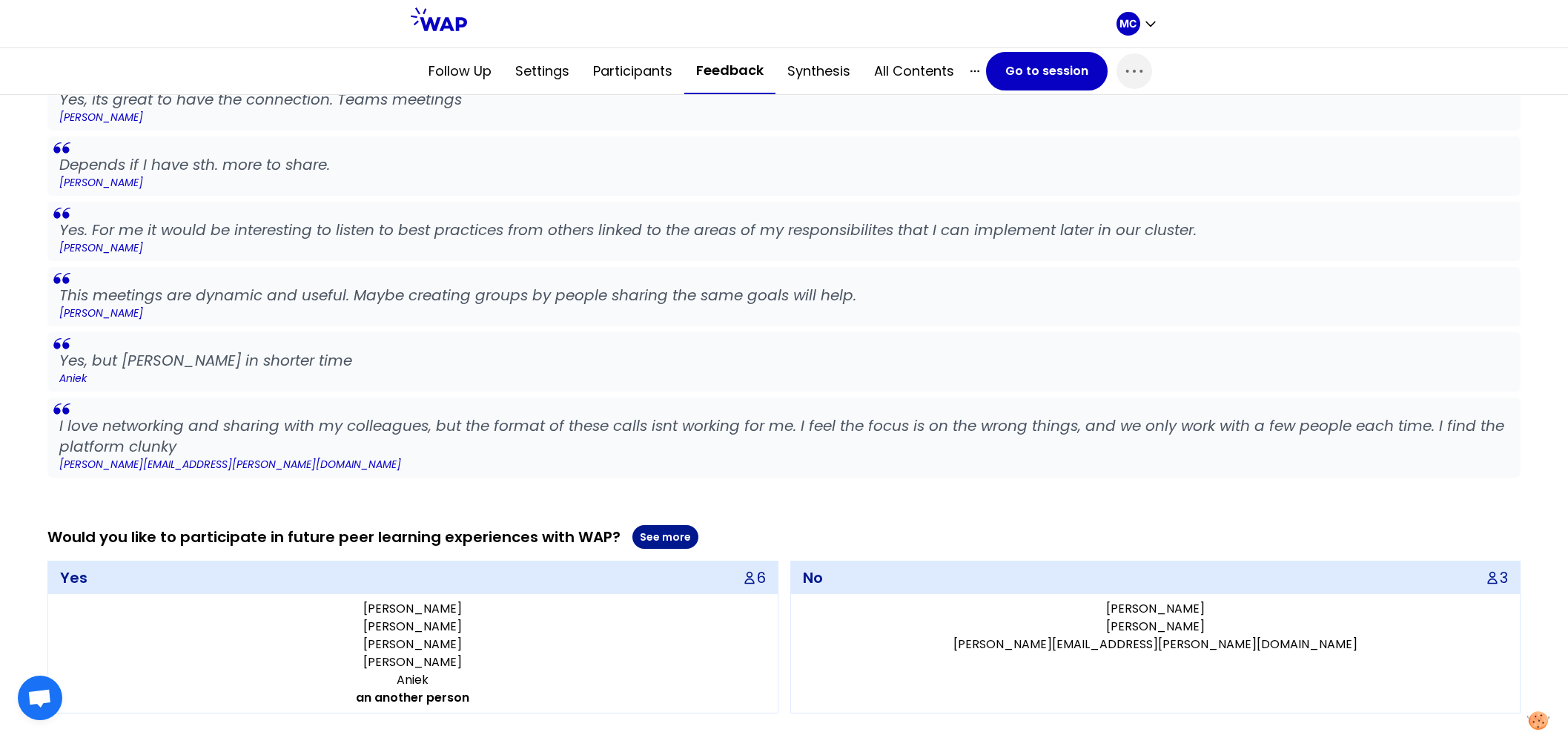
click at [658, 528] on button "See more" at bounding box center [666, 537] width 66 height 24
